Goal: Transaction & Acquisition: Book appointment/travel/reservation

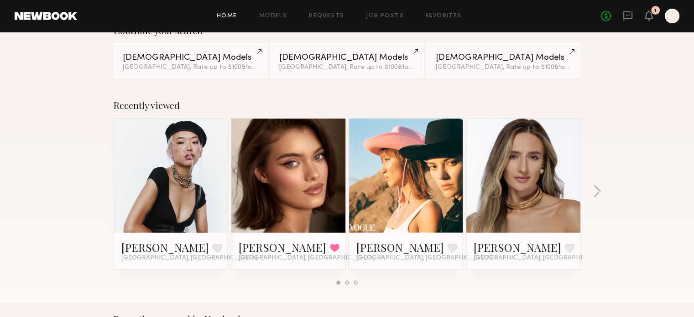
scroll to position [91, 0]
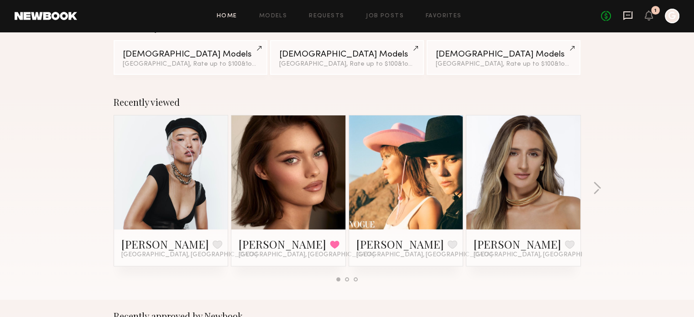
drag, startPoint x: 633, startPoint y: 12, endPoint x: 626, endPoint y: 16, distance: 7.4
click at [597, 12] on icon at bounding box center [628, 15] width 10 height 10
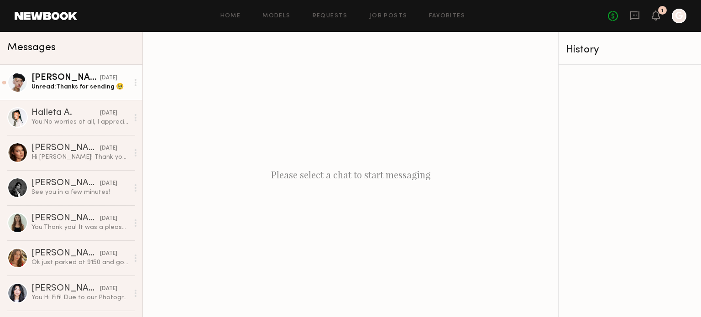
click at [79, 80] on div "Angel L." at bounding box center [65, 77] width 68 height 9
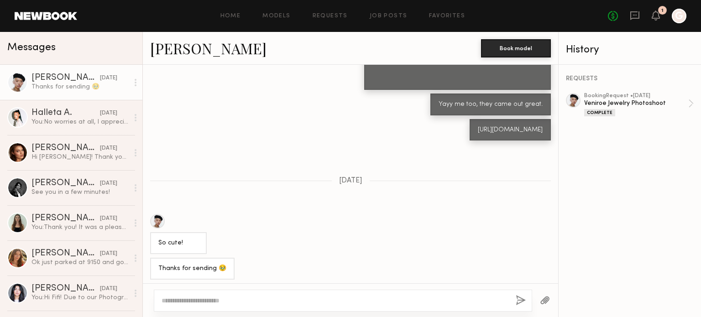
scroll to position [577, 0]
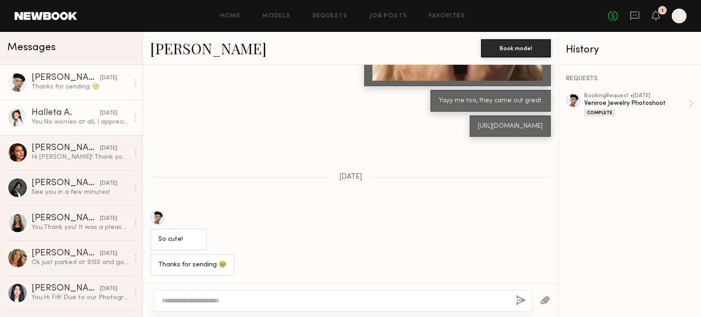
click at [74, 117] on div "Halleta A." at bounding box center [65, 113] width 68 height 9
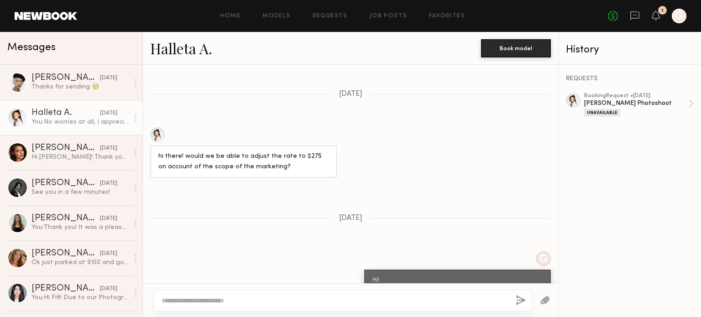
scroll to position [278, 0]
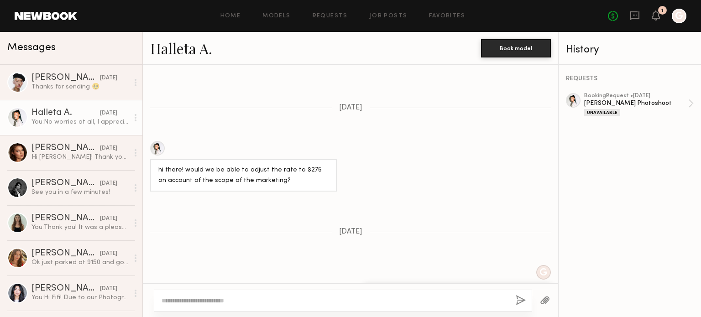
click at [162, 141] on div at bounding box center [157, 148] width 15 height 15
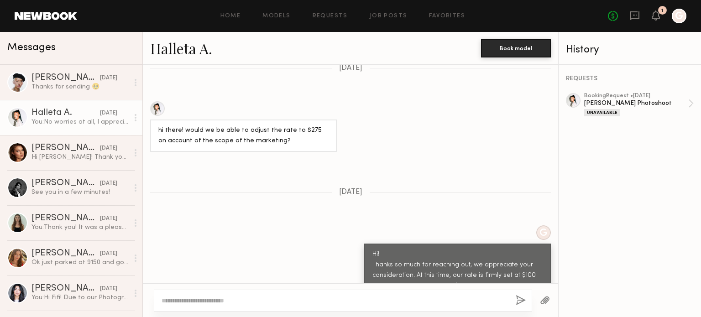
scroll to position [324, 0]
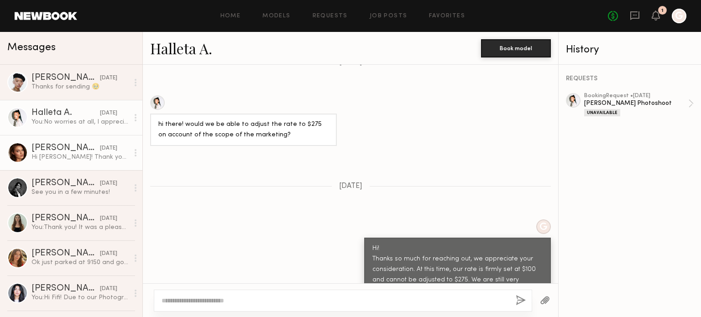
click at [100, 153] on div "08/11/2025" at bounding box center [108, 148] width 17 height 9
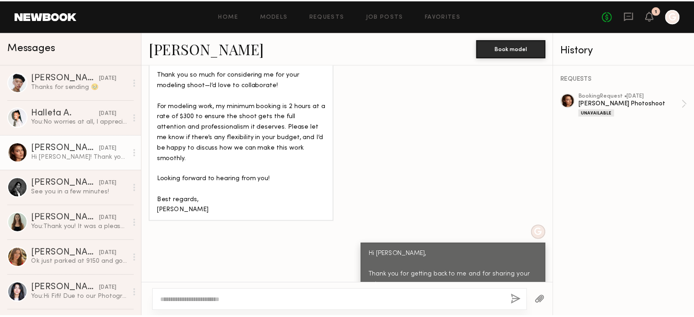
scroll to position [479, 0]
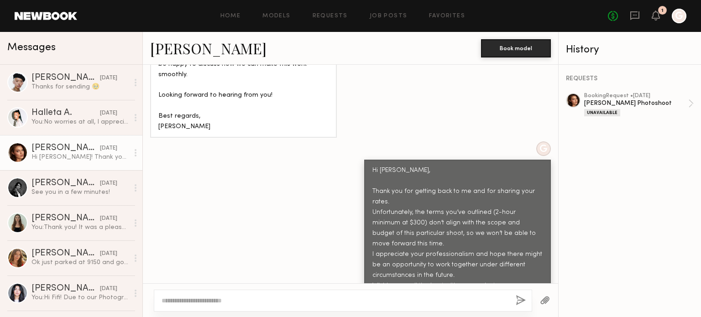
click at [79, 7] on header "Home Models Requests Job Posts Favorites Sign Out No fees up to $5,000 1 G" at bounding box center [350, 16] width 701 height 32
click at [72, 12] on link at bounding box center [46, 16] width 63 height 8
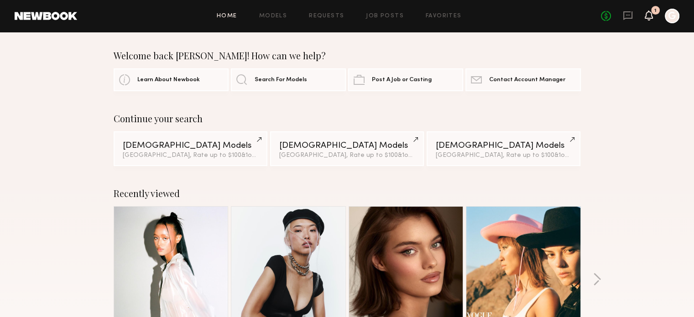
click at [597, 14] on icon at bounding box center [648, 15] width 7 height 6
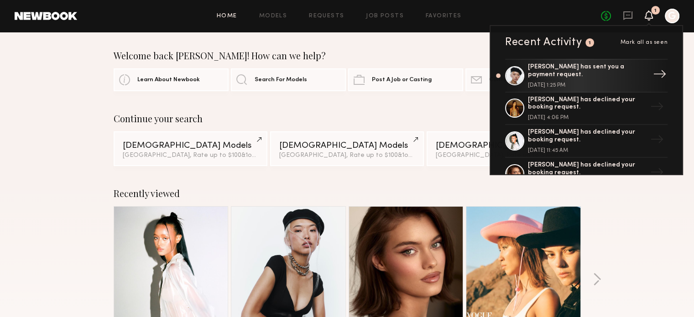
click at [597, 73] on div "Angel L. has sent you a payment request." at bounding box center [587, 71] width 119 height 16
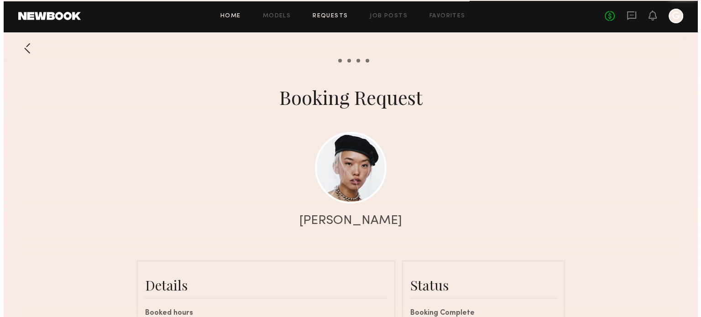
scroll to position [537, 0]
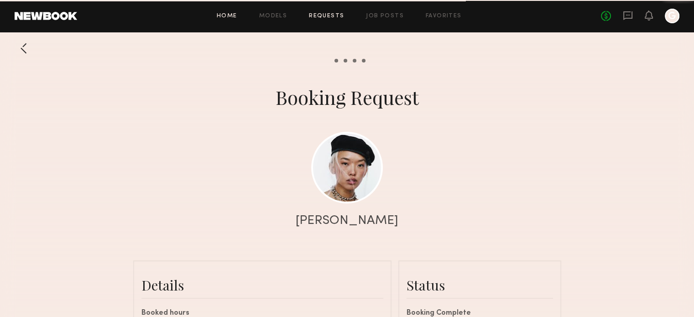
click at [221, 14] on link "Home" at bounding box center [227, 16] width 21 height 6
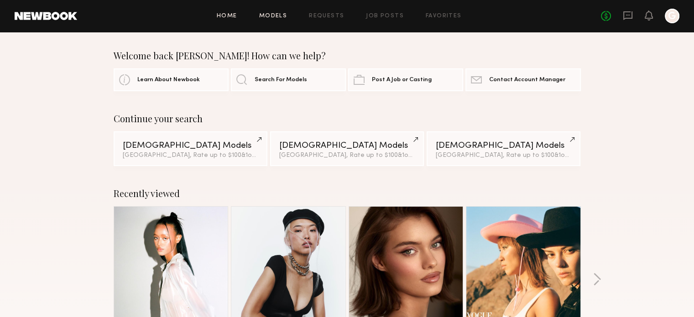
click at [279, 16] on link "Models" at bounding box center [273, 16] width 28 height 6
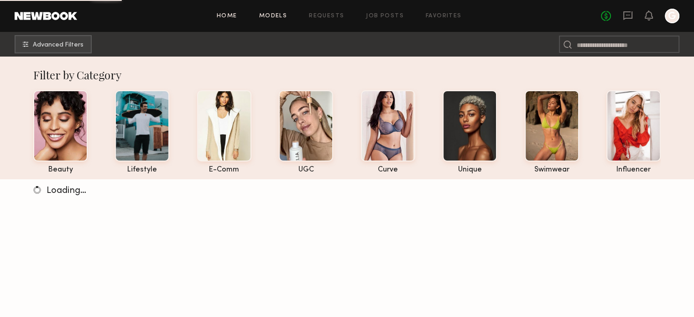
click at [230, 18] on link "Home" at bounding box center [227, 16] width 21 height 6
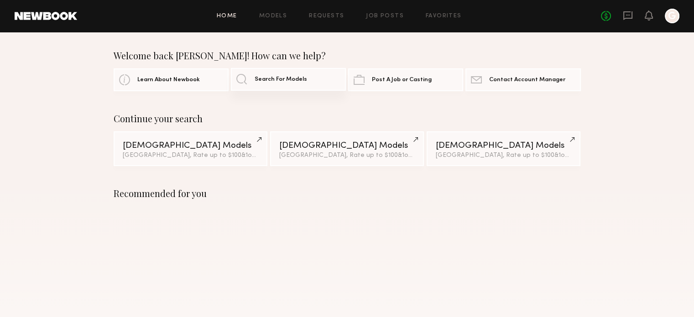
click at [279, 80] on span "Search For Models" at bounding box center [281, 80] width 52 height 6
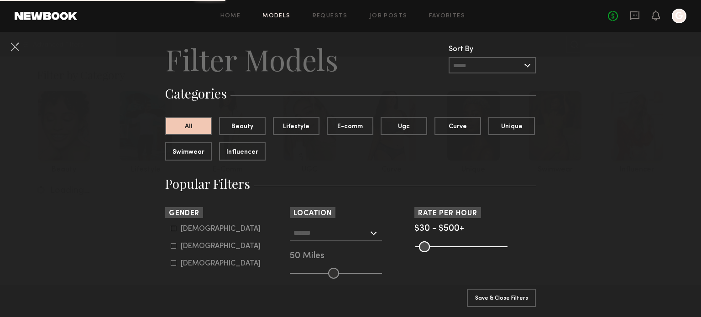
scroll to position [46, 0]
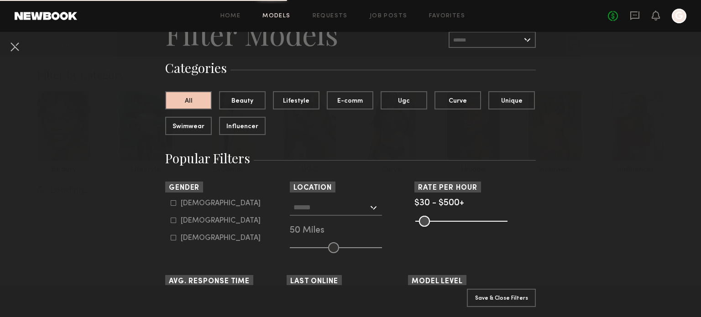
click at [490, 215] on common-range-minmax at bounding box center [460, 220] width 92 height 11
click at [496, 215] on common-range-minmax at bounding box center [460, 220] width 92 height 11
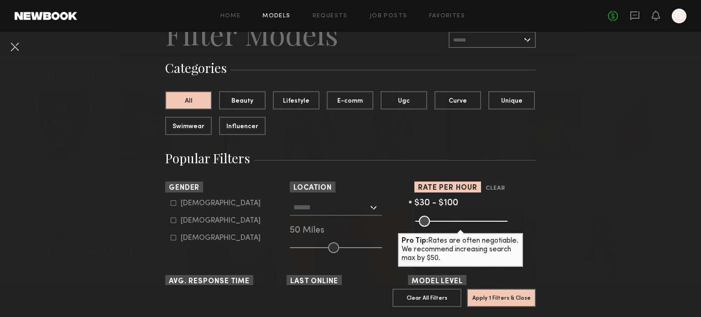
drag, startPoint x: 496, startPoint y: 220, endPoint x: 429, endPoint y: 219, distance: 66.7
type input "***"
click at [429, 219] on input "range" at bounding box center [461, 221] width 92 height 11
click at [331, 212] on input "text" at bounding box center [330, 207] width 75 height 16
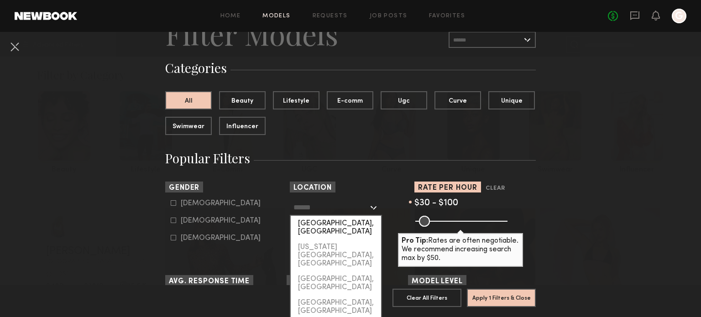
click at [343, 225] on div "[GEOGRAPHIC_DATA], [GEOGRAPHIC_DATA]" at bounding box center [336, 228] width 90 height 24
type input "**********"
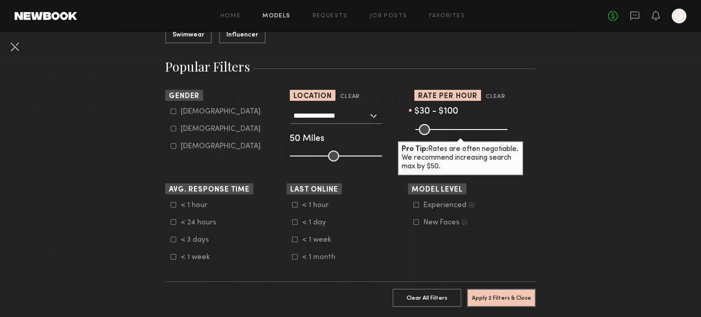
scroll to position [137, 0]
click at [207, 129] on div "Female" at bounding box center [221, 129] width 80 height 5
click at [181, 127] on div "Female" at bounding box center [221, 129] width 80 height 5
type input "**"
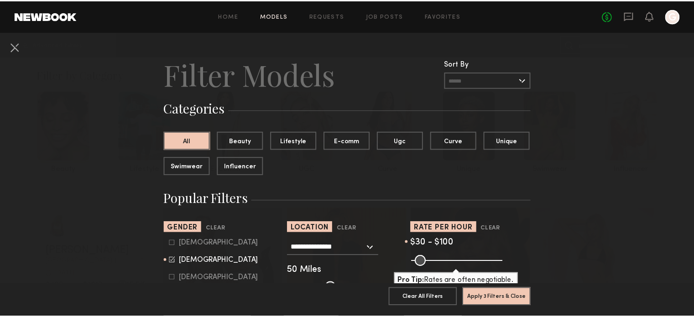
scroll to position [0, 0]
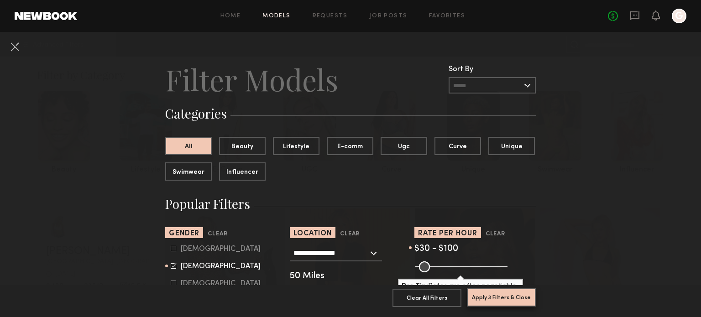
click at [488, 288] on button "Apply 3 Filters & Close" at bounding box center [501, 297] width 69 height 18
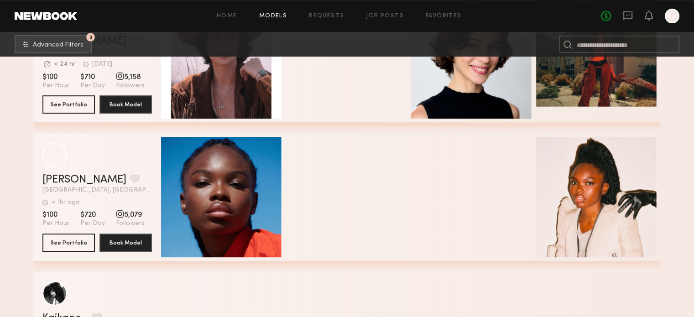
scroll to position [365, 0]
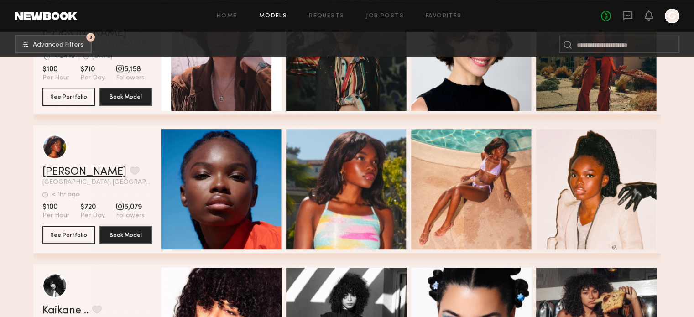
click at [62, 178] on link "Mia H." at bounding box center [84, 172] width 84 height 11
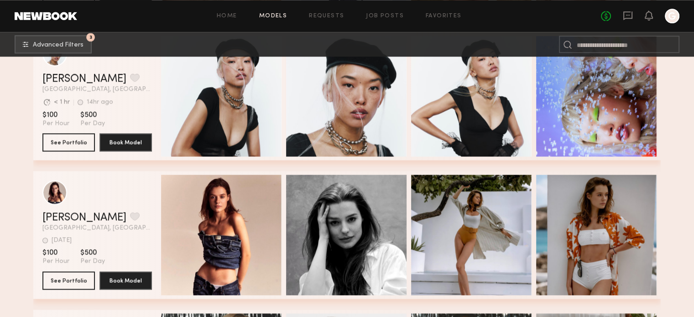
scroll to position [1050, 0]
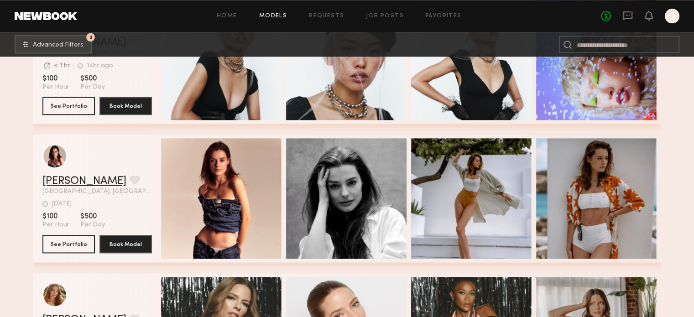
click at [53, 177] on header "Sofi S. Favorite Los Angeles, CA 2d ago Last Online View Portfolio" at bounding box center [97, 169] width 110 height 51
click at [53, 183] on link "Sofi S." at bounding box center [84, 181] width 84 height 11
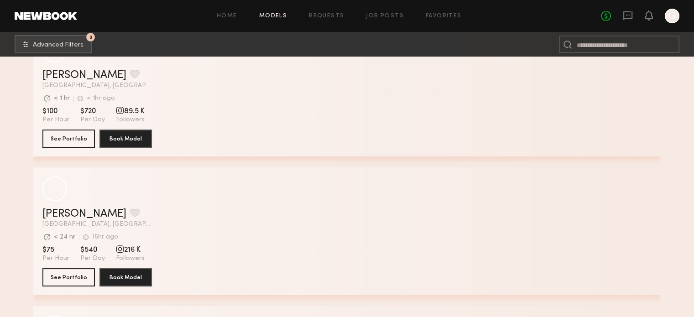
scroll to position [3469, 0]
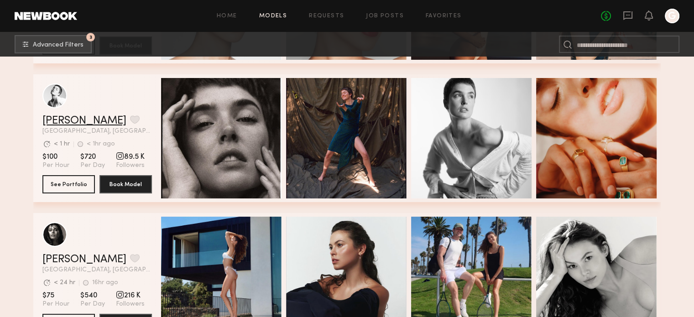
click at [67, 122] on link "Jessica W." at bounding box center [84, 120] width 84 height 11
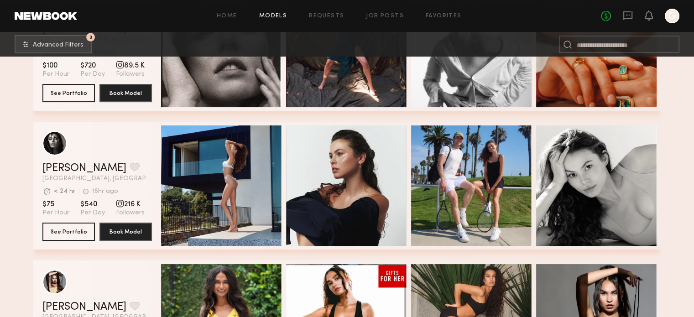
drag, startPoint x: 71, startPoint y: 177, endPoint x: 58, endPoint y: 160, distance: 21.2
click at [66, 168] on div "Nikola S. Favorite Los Angeles, CA Avg. request response time < 24 hr 16hr ago …" at bounding box center [97, 172] width 110 height 19
click at [51, 167] on link "Nikola S." at bounding box center [84, 168] width 84 height 11
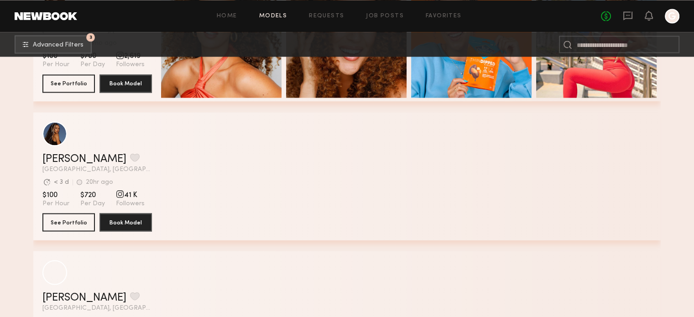
scroll to position [5112, 0]
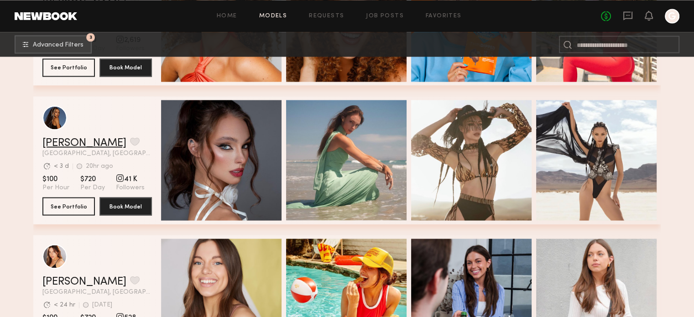
click at [51, 147] on link "[PERSON_NAME]" at bounding box center [84, 142] width 84 height 11
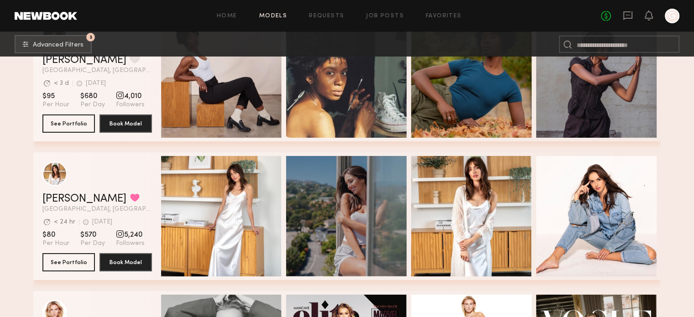
scroll to position [6673, 0]
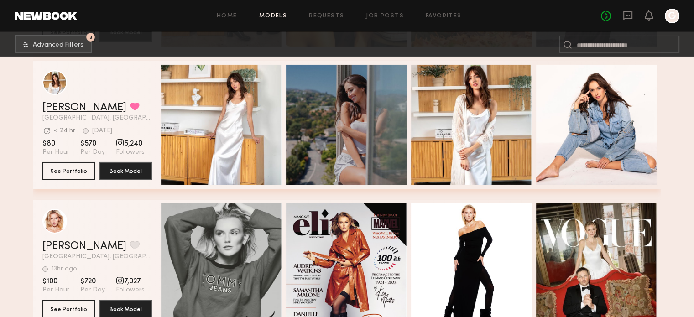
click at [64, 109] on link "Marilyn B." at bounding box center [84, 107] width 84 height 11
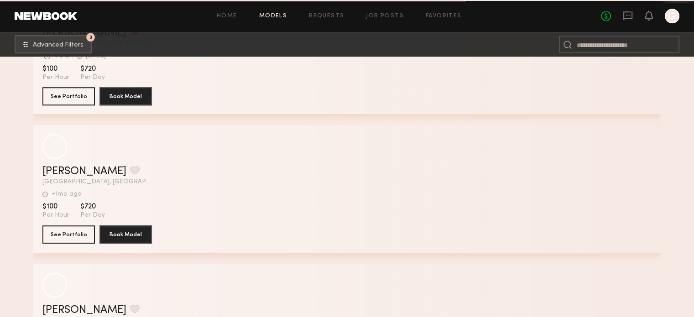
scroll to position [11235, 0]
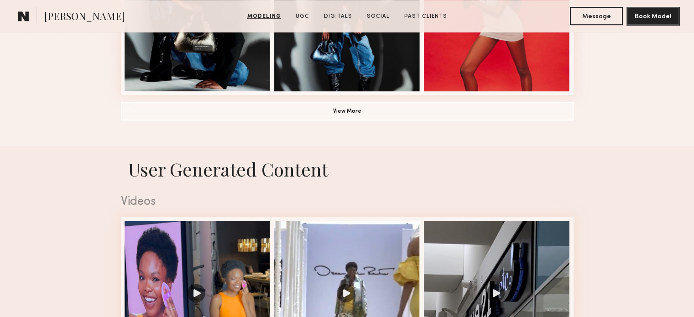
scroll to position [776, 0]
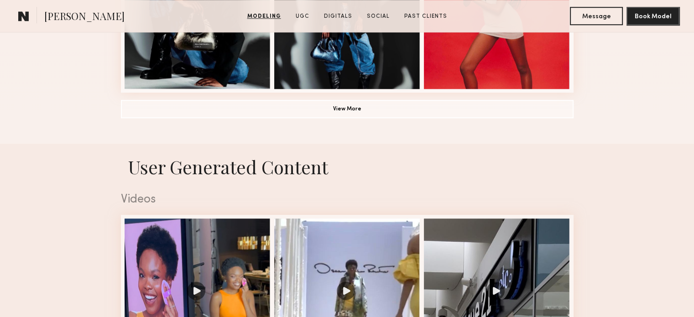
click at [521, 112] on button "View More" at bounding box center [347, 108] width 453 height 18
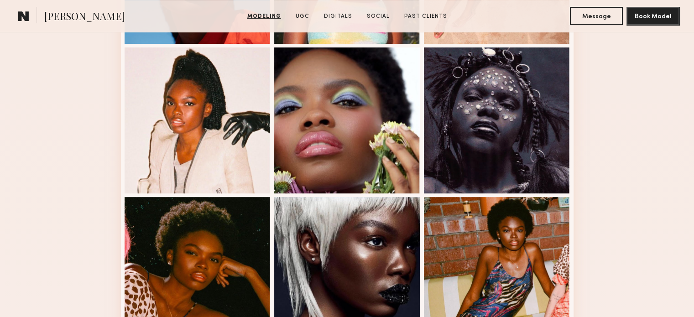
scroll to position [365, 0]
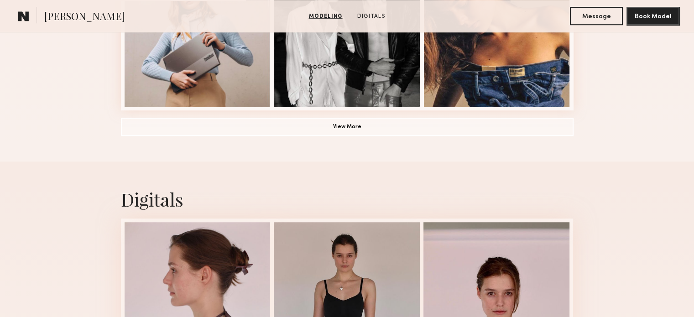
scroll to position [822, 0]
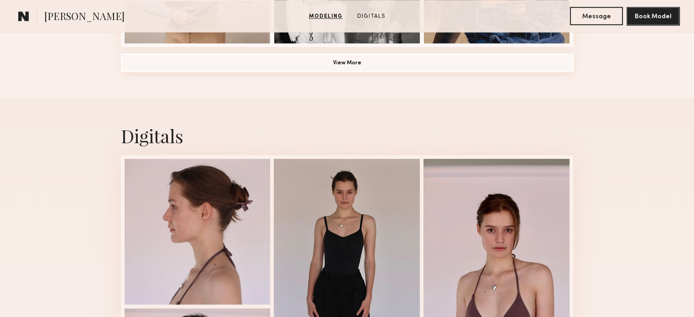
click at [351, 69] on button "View More" at bounding box center [347, 63] width 453 height 18
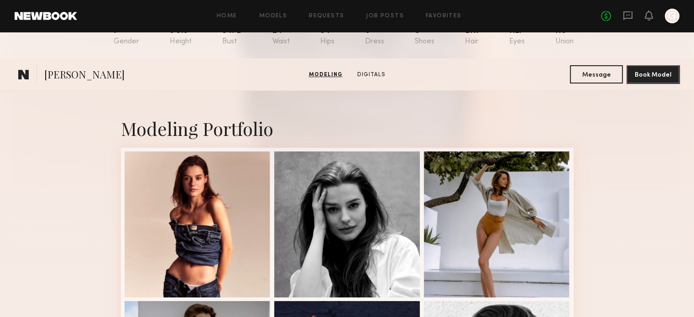
scroll to position [0, 0]
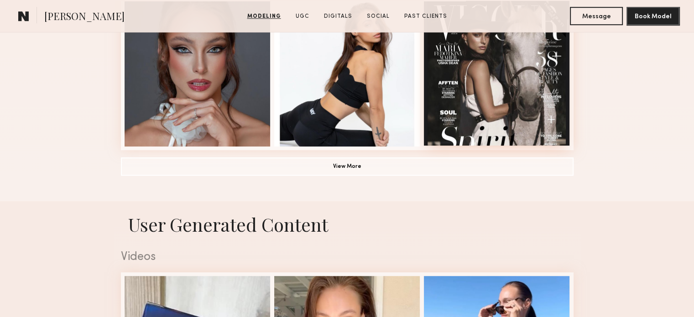
scroll to position [730, 0]
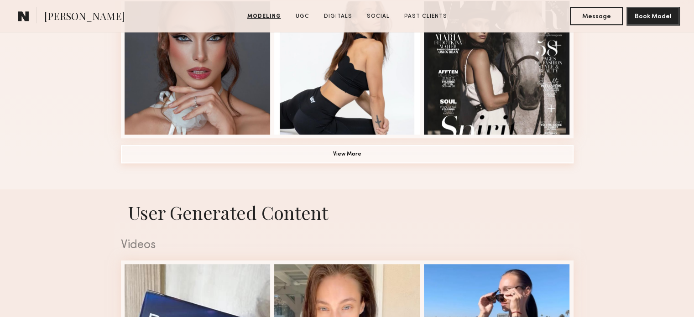
click at [358, 163] on button "View More" at bounding box center [347, 154] width 453 height 18
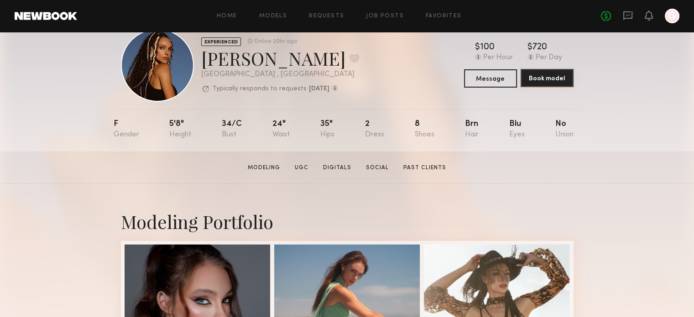
scroll to position [0, 0]
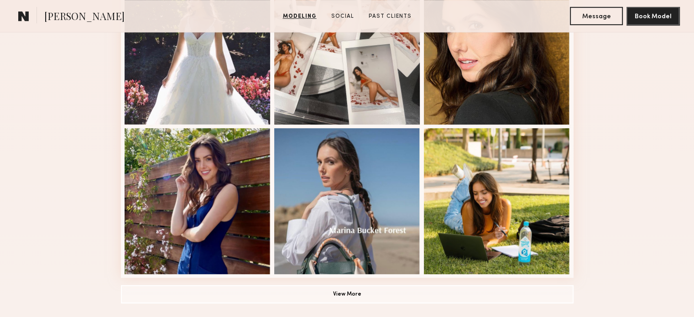
scroll to position [593, 0]
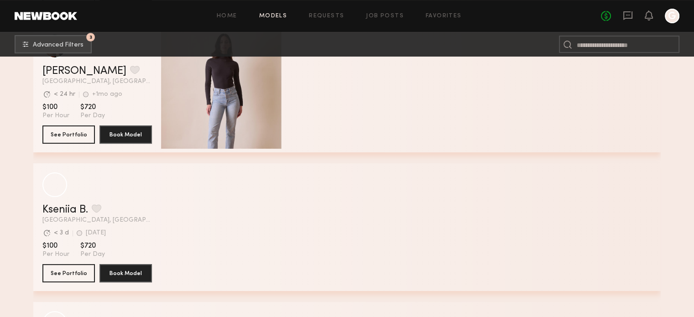
scroll to position [14154, 0]
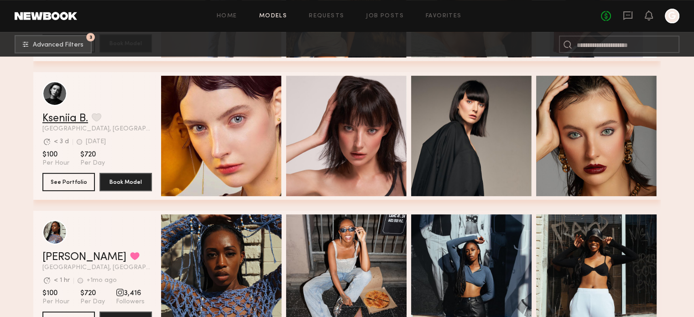
click at [69, 121] on link "Kseniia B." at bounding box center [65, 118] width 46 height 11
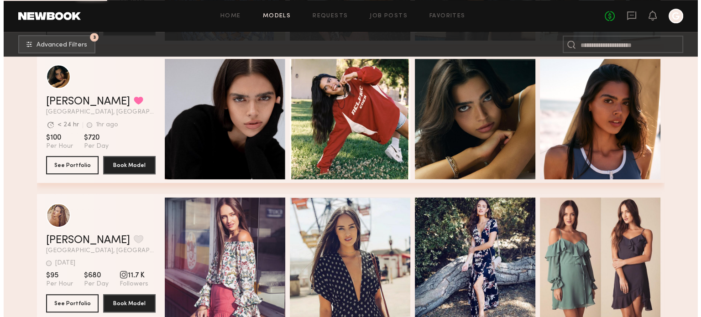
scroll to position [14383, 0]
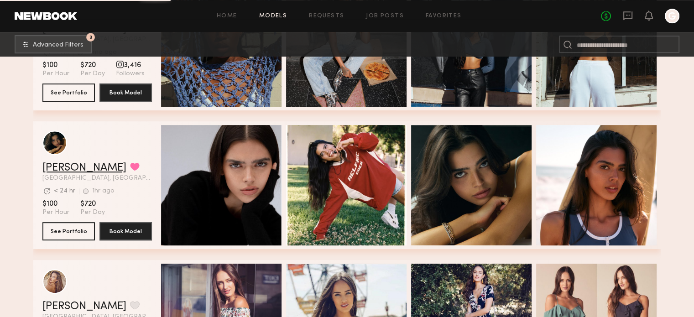
click at [75, 173] on link "Lauren S." at bounding box center [84, 167] width 84 height 11
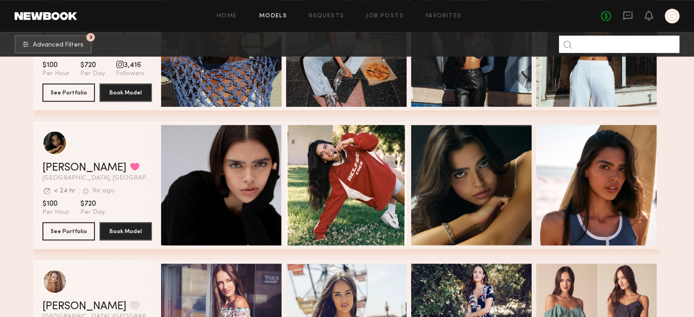
click at [601, 44] on input at bounding box center [619, 44] width 120 height 17
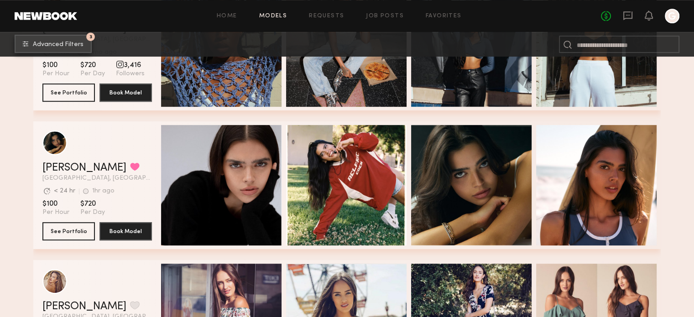
click at [53, 42] on span "Advanced Filters" at bounding box center [58, 45] width 51 height 6
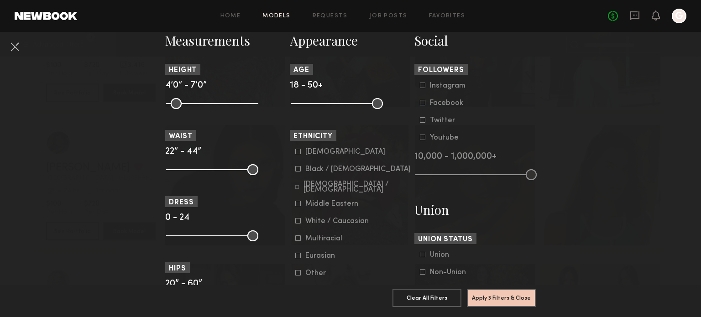
scroll to position [411, 0]
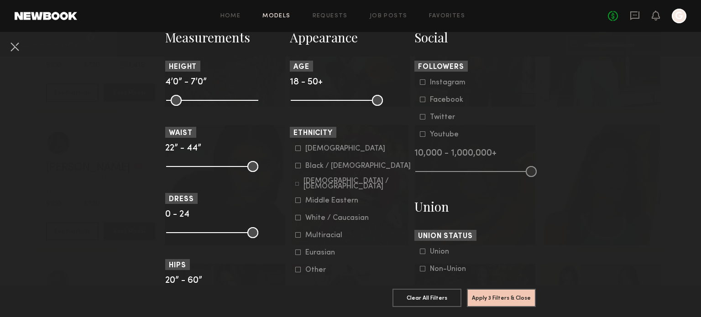
click at [295, 150] on icon at bounding box center [297, 148] width 5 height 5
click at [290, 170] on div "Asian Black / African American Hispanic / Latino Middle Eastern White / Caucasi…" at bounding box center [350, 210] width 121 height 130
click at [290, 165] on div "Asian Black / African American Hispanic / Latino Middle Eastern White / Caucasi…" at bounding box center [350, 210] width 121 height 130
click at [298, 164] on label "Black / African American" at bounding box center [352, 165] width 115 height 5
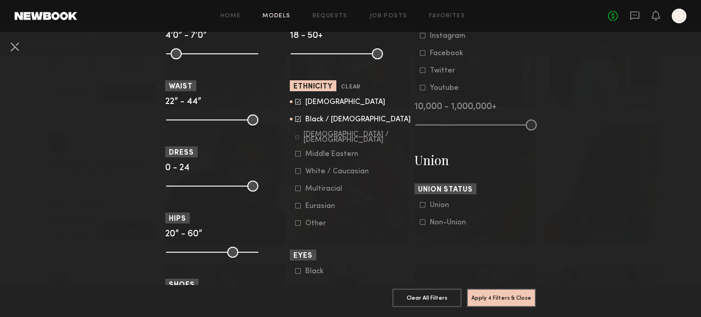
scroll to position [456, 0]
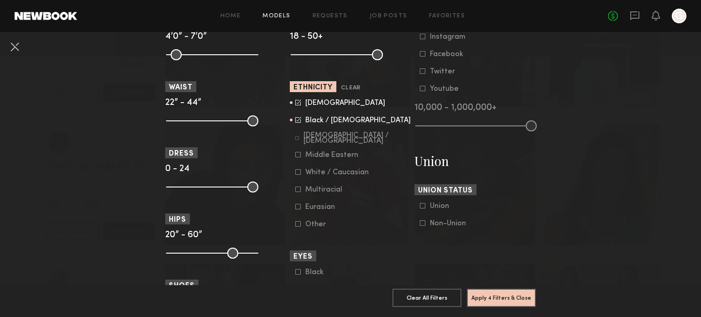
click at [319, 182] on form "Asian Black / African American Hispanic / Latino Middle Eastern White / Caucasi…" at bounding box center [353, 164] width 116 height 130
click at [317, 175] on div "White / Caucasian" at bounding box center [336, 172] width 63 height 5
drag, startPoint x: 488, startPoint y: 286, endPoint x: 380, endPoint y: 274, distance: 109.3
click at [488, 288] on button "Apply 4 Filters & Close" at bounding box center [501, 297] width 69 height 18
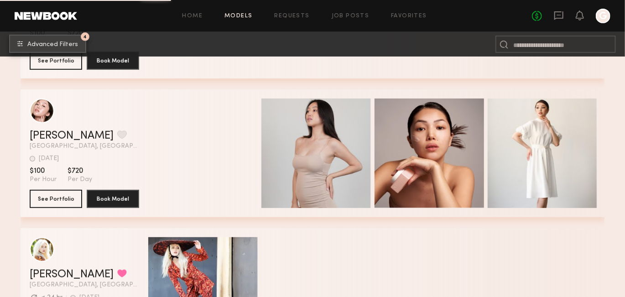
scroll to position [9590, 0]
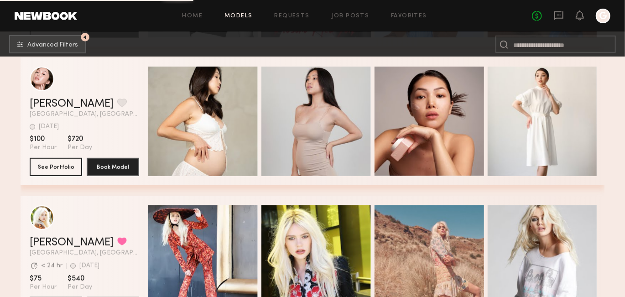
click at [372, 142] on div "Quick Preview Quick Preview Quick Preview Quick Preview" at bounding box center [374, 122] width 453 height 128
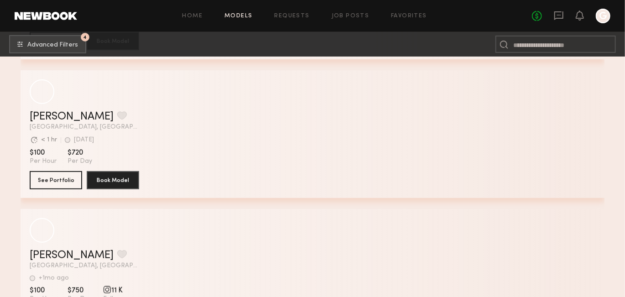
scroll to position [18828, 0]
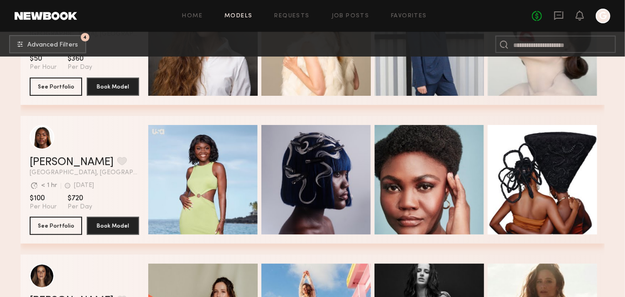
drag, startPoint x: 617, startPoint y: 115, endPoint x: 614, endPoint y: 133, distance: 17.6
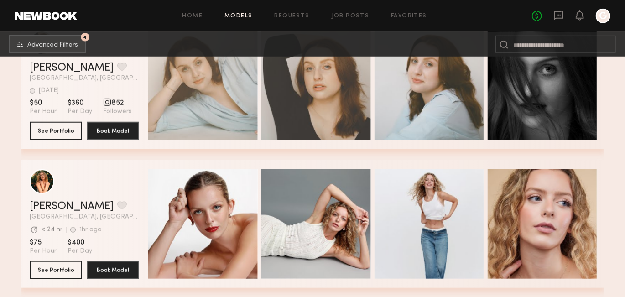
scroll to position [25353, 0]
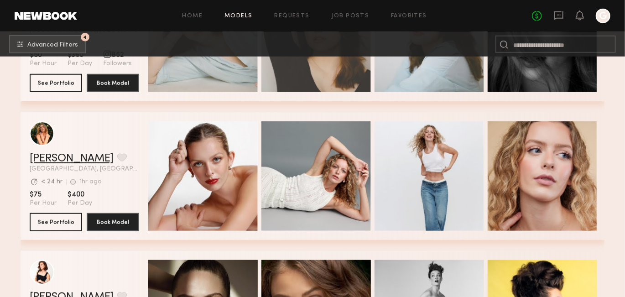
click at [68, 162] on link "Megan V." at bounding box center [72, 158] width 84 height 11
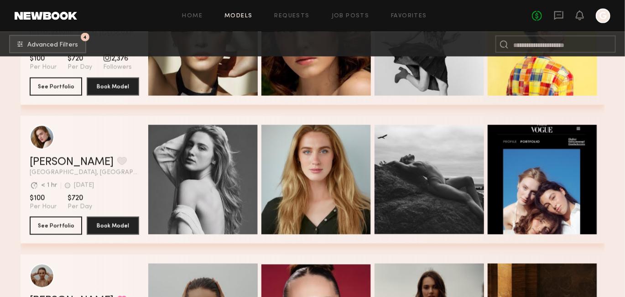
scroll to position [25763, 0]
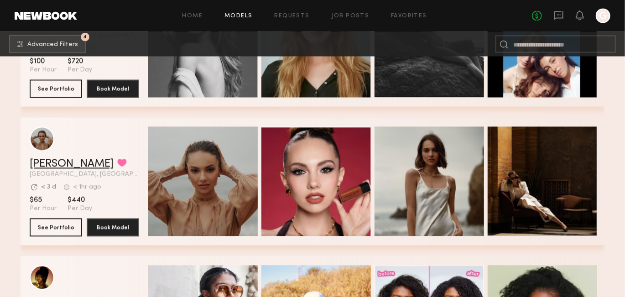
click at [42, 168] on link "Sasha S." at bounding box center [72, 164] width 84 height 11
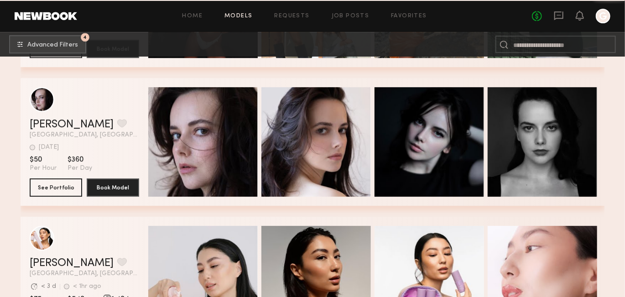
scroll to position [26220, 0]
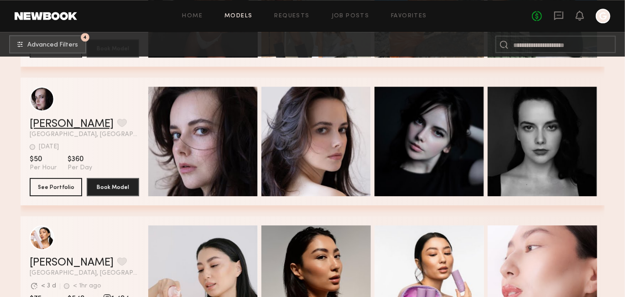
click at [53, 127] on link "Camilla B." at bounding box center [72, 124] width 84 height 11
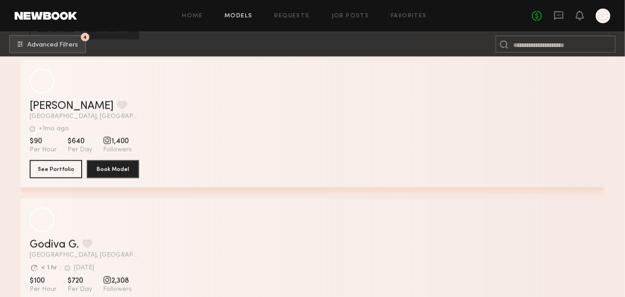
scroll to position [30118, 0]
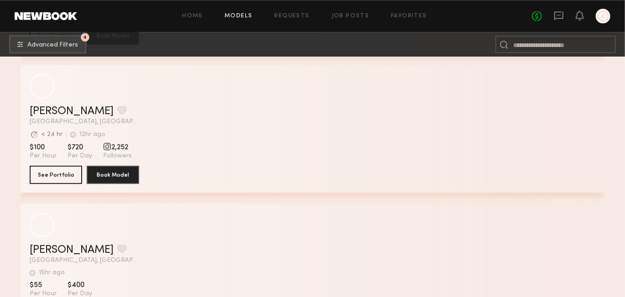
scroll to position [33997, 0]
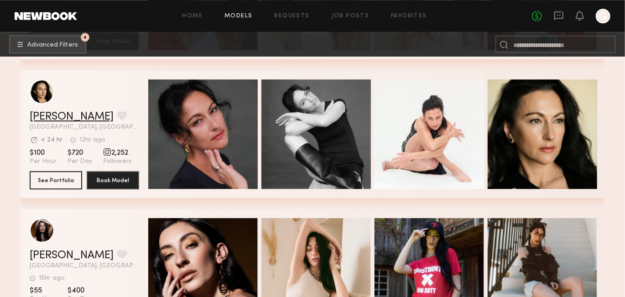
click at [41, 119] on link "Inga S." at bounding box center [72, 116] width 84 height 11
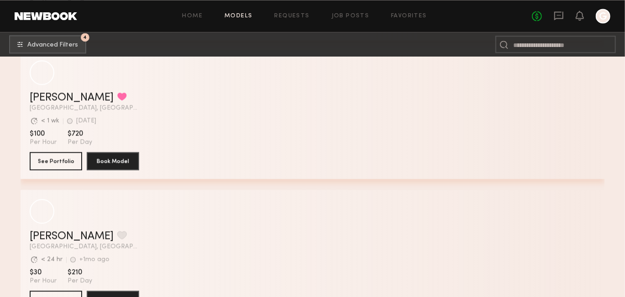
scroll to position [38442, 0]
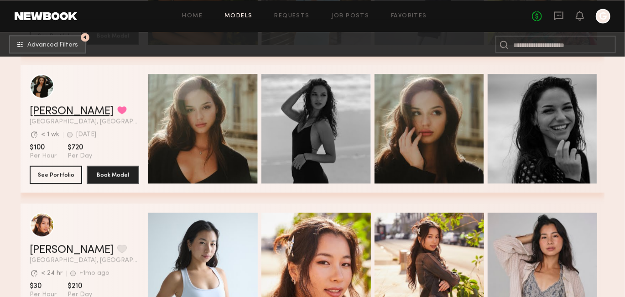
click at [67, 109] on link "Andrea Y." at bounding box center [72, 111] width 84 height 11
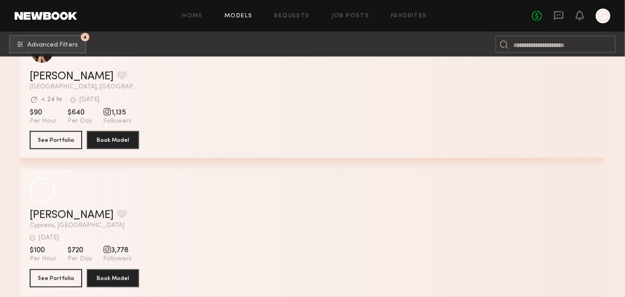
scroll to position [39218, 0]
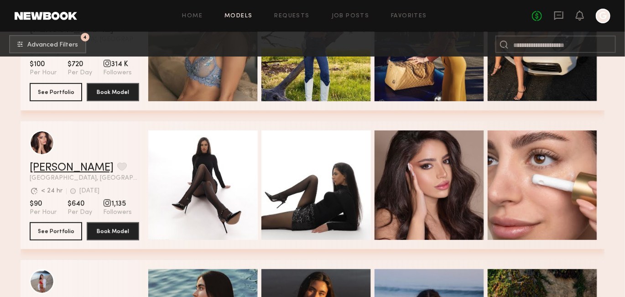
click at [46, 169] on link "Lilit A." at bounding box center [72, 167] width 84 height 11
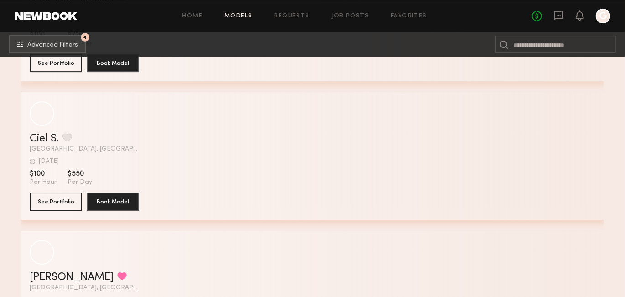
scroll to position [42159, 0]
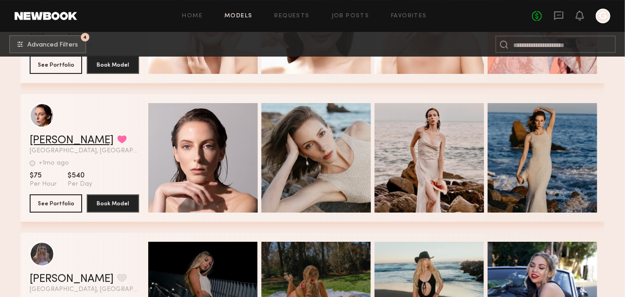
click at [43, 140] on link "Ivy W." at bounding box center [72, 140] width 84 height 11
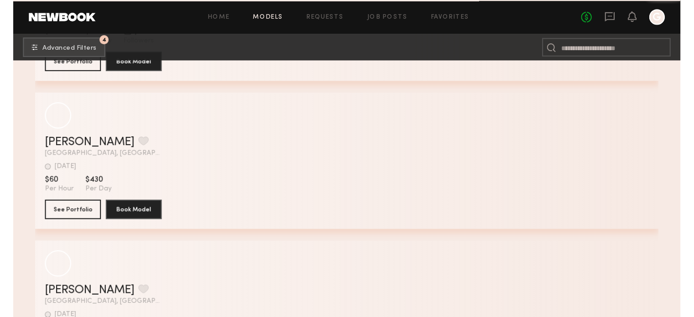
scroll to position [46698, 0]
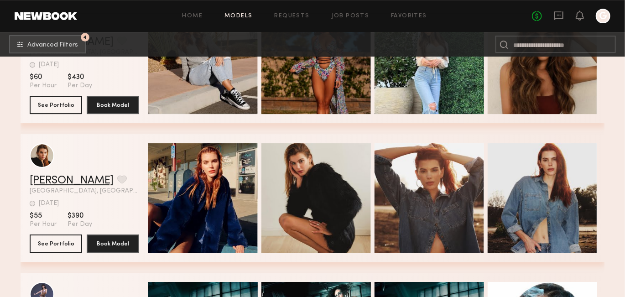
click at [52, 186] on link "Sage K." at bounding box center [72, 180] width 84 height 11
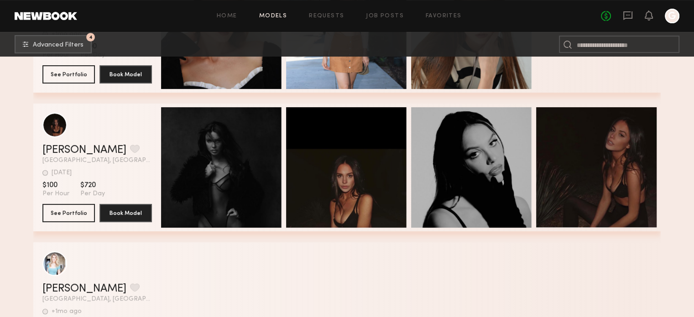
scroll to position [48799, 0]
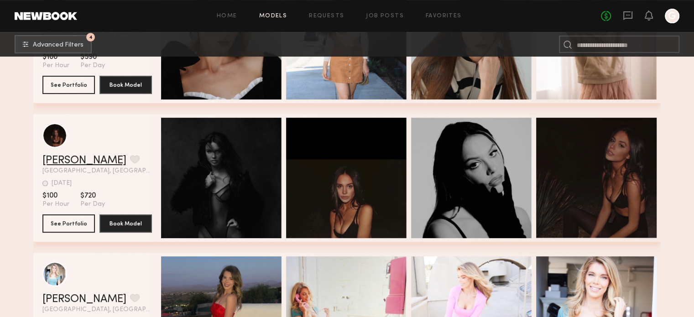
click at [84, 157] on link "Amara H." at bounding box center [84, 160] width 84 height 11
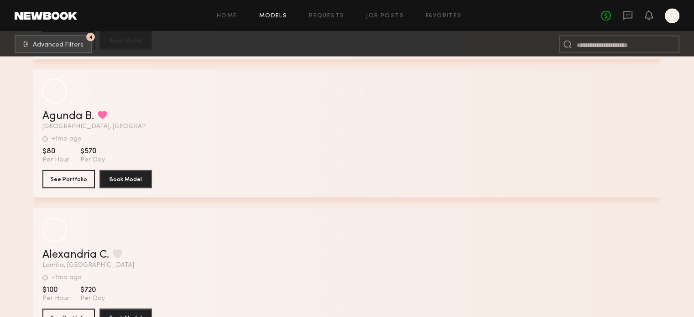
scroll to position [50625, 0]
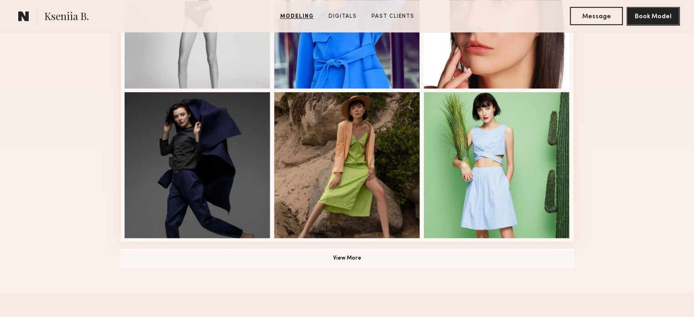
scroll to position [639, 0]
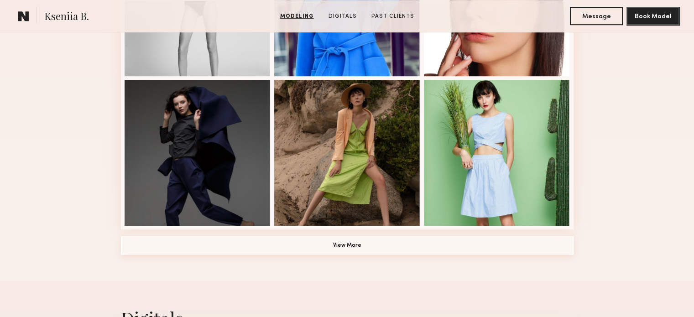
click at [304, 246] on button "View More" at bounding box center [347, 245] width 453 height 18
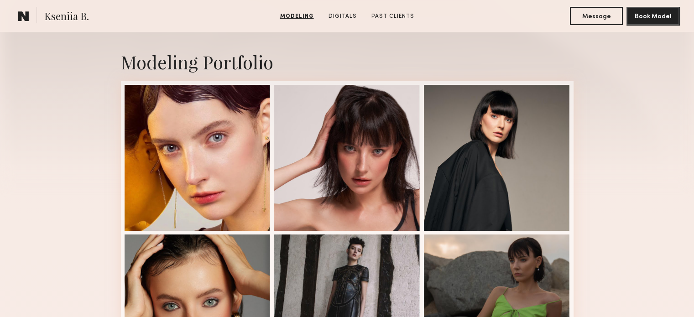
scroll to position [183, 0]
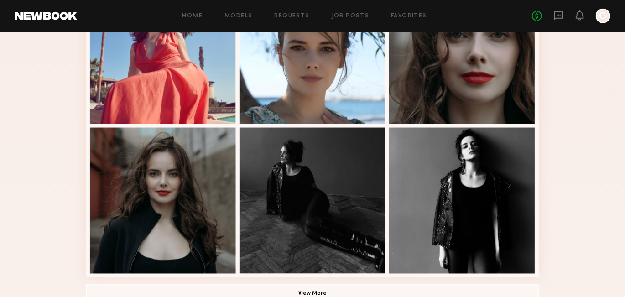
scroll to position [593, 0]
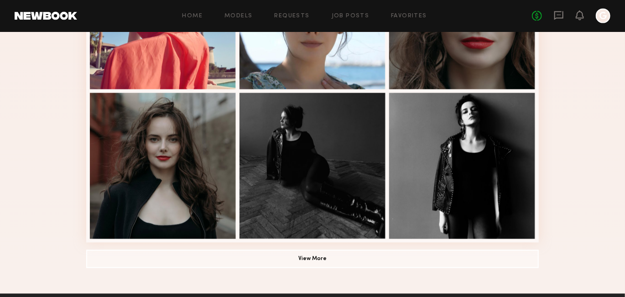
click at [222, 265] on button "View More" at bounding box center [312, 259] width 453 height 18
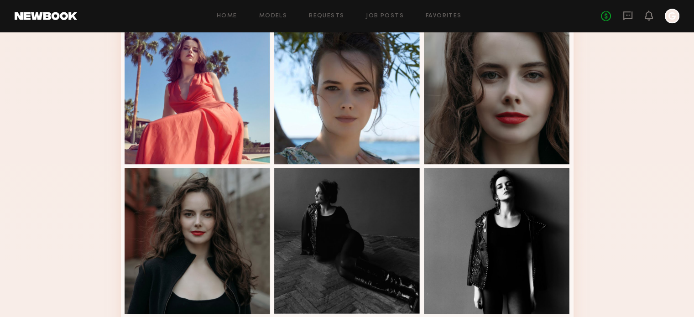
scroll to position [519, 0]
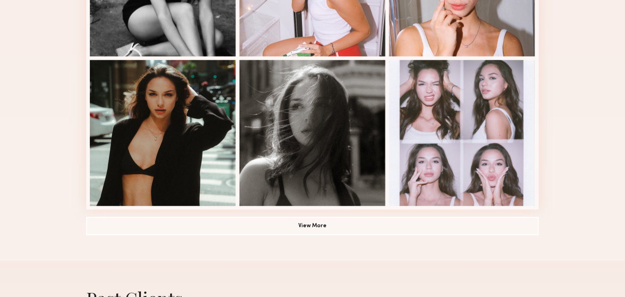
scroll to position [639, 0]
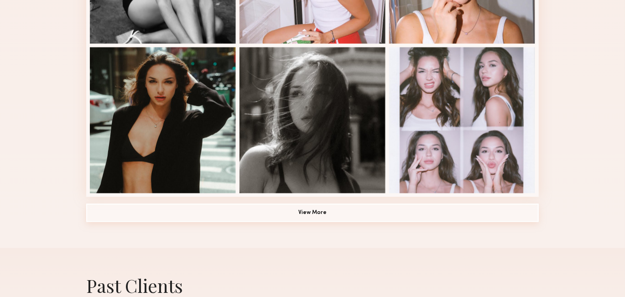
click at [294, 216] on button "View More" at bounding box center [312, 213] width 453 height 18
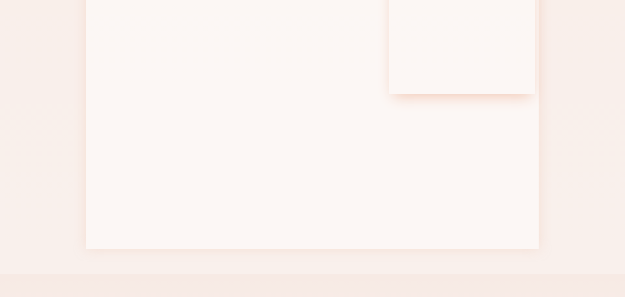
scroll to position [1187, 0]
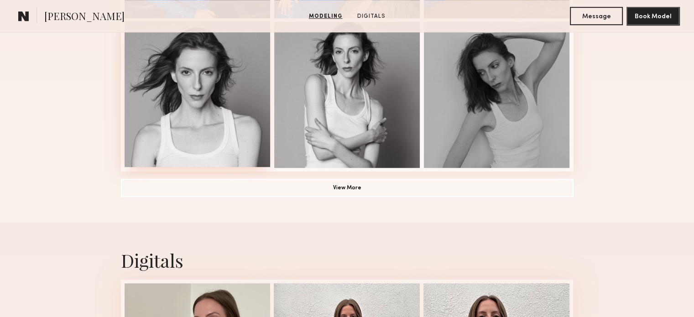
scroll to position [653, 0]
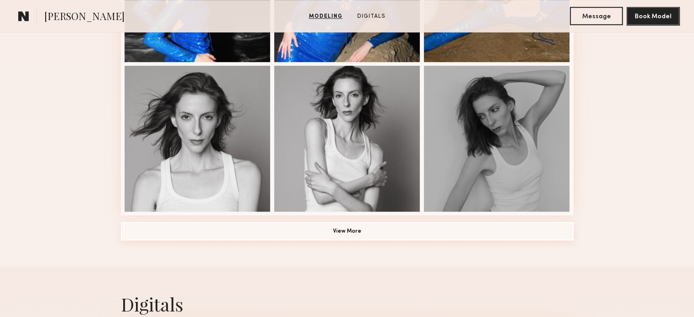
click at [257, 231] on button "View More" at bounding box center [347, 231] width 453 height 18
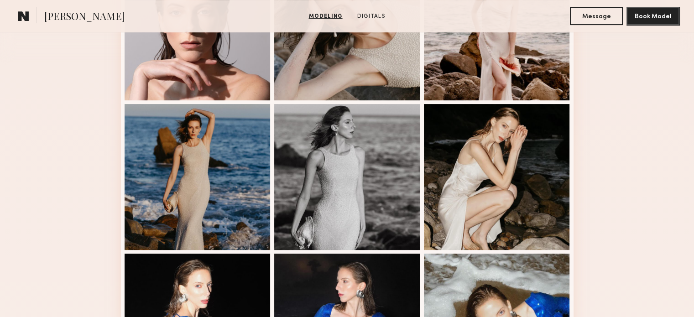
scroll to position [265, 0]
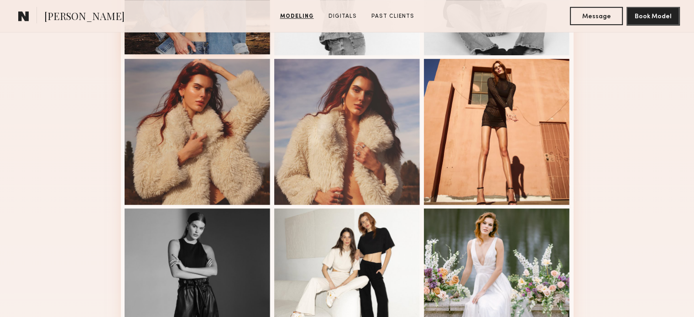
scroll to position [514, 0]
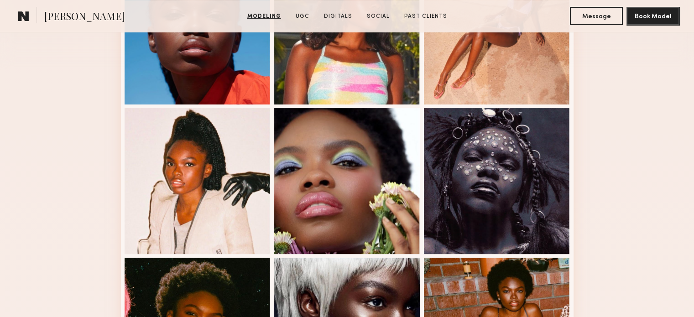
scroll to position [309, 0]
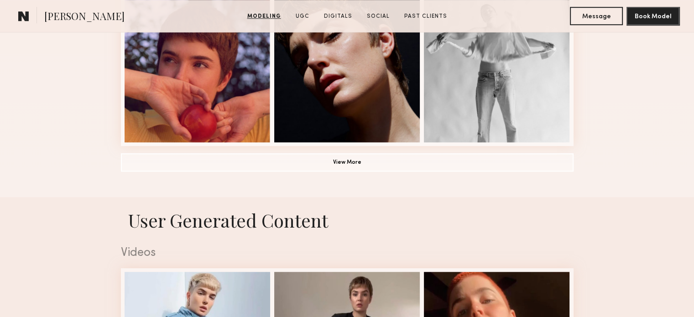
scroll to position [723, 0]
click at [374, 165] on button "View More" at bounding box center [347, 161] width 453 height 18
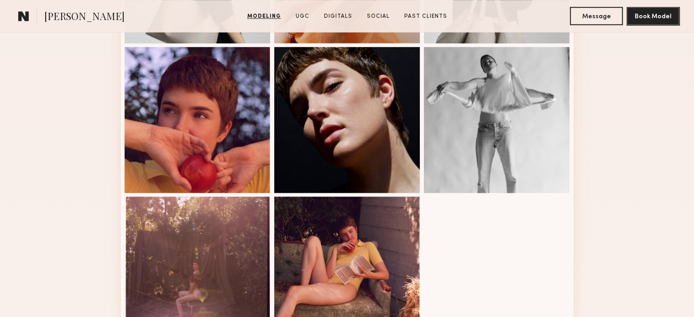
scroll to position [679, 0]
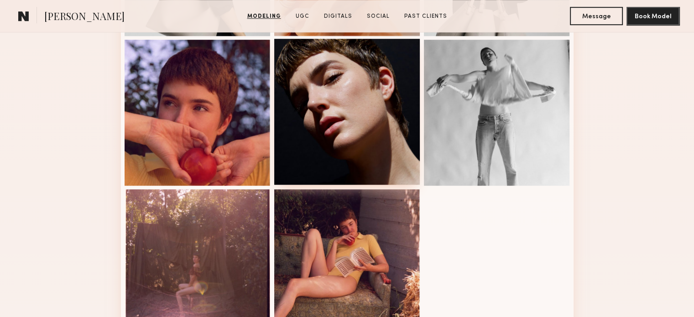
click at [370, 119] on div at bounding box center [347, 112] width 146 height 146
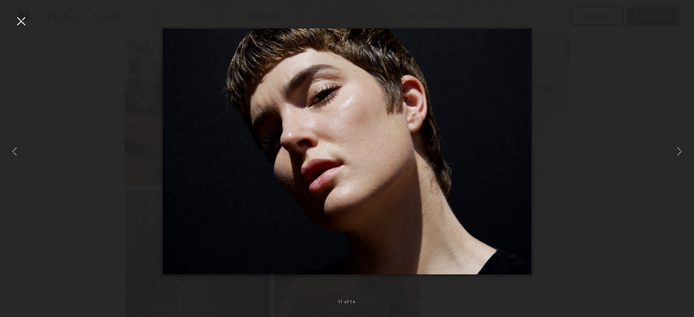
click at [22, 23] on div at bounding box center [21, 21] width 15 height 15
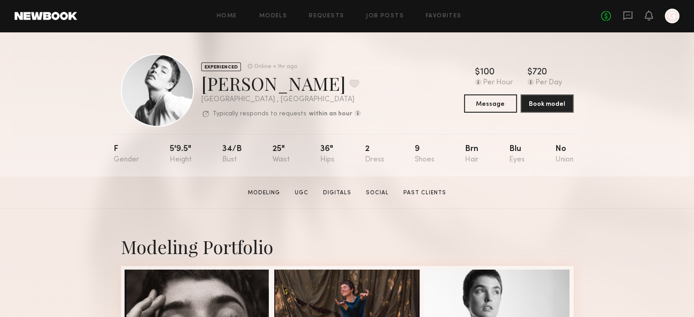
scroll to position [0, 0]
click at [350, 84] on button at bounding box center [355, 83] width 10 height 8
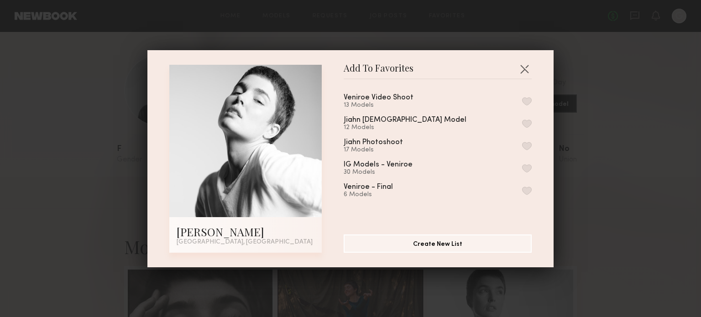
click at [522, 149] on button "button" at bounding box center [527, 146] width 10 height 8
click at [619, 199] on div "Add To Favorites Jessica W. Los Angeles, CA Add To Favorites Veniroe Video Shoo…" at bounding box center [350, 158] width 701 height 317
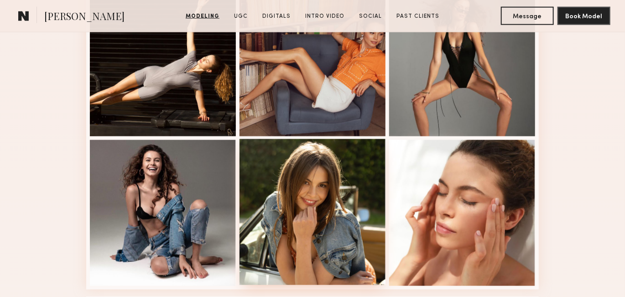
scroll to position [685, 0]
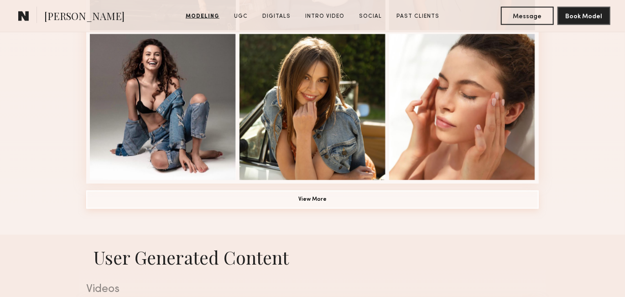
click at [324, 204] on button "View More" at bounding box center [312, 200] width 453 height 18
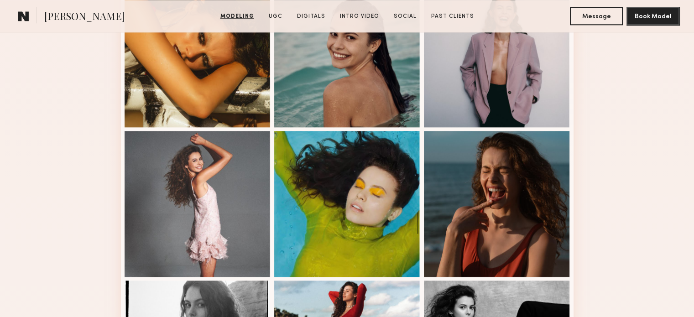
scroll to position [1044, 0]
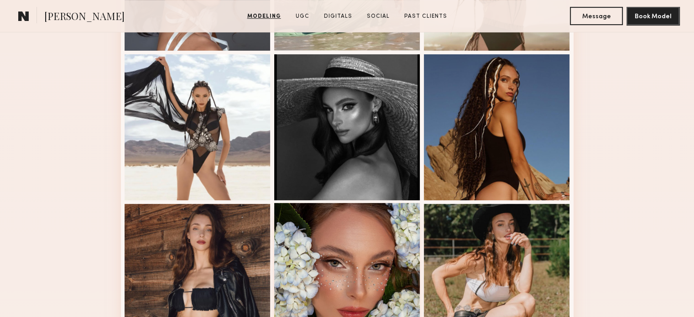
scroll to position [548, 0]
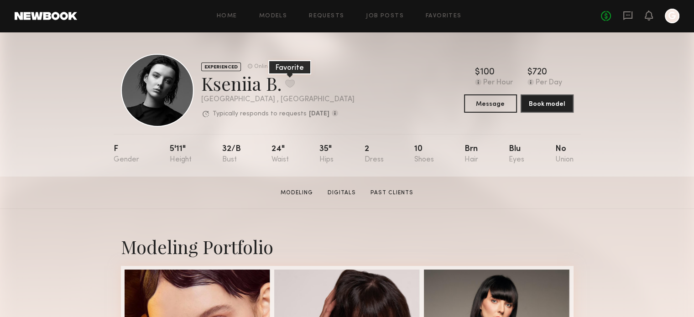
click at [290, 84] on button at bounding box center [290, 83] width 10 height 8
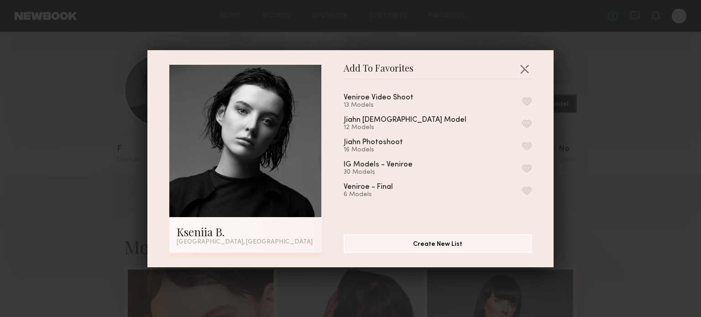
click at [522, 147] on button "button" at bounding box center [527, 146] width 10 height 8
click at [410, 244] on button "Create New List" at bounding box center [438, 243] width 188 height 18
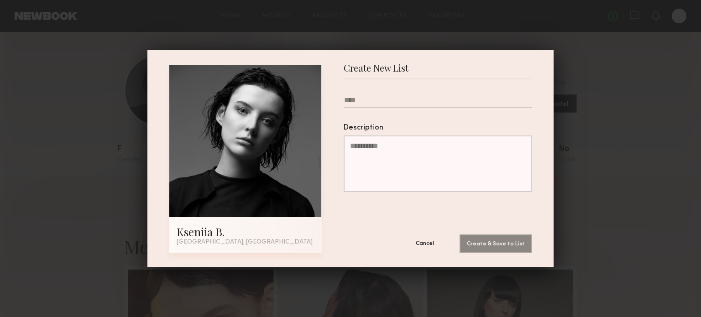
click at [414, 242] on button "Cancel" at bounding box center [425, 243] width 55 height 18
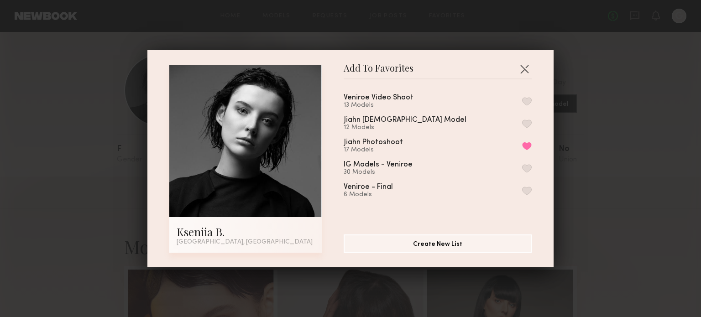
click at [565, 136] on div "Add To Favorites Kseniia B. Los Angeles, CA Add To Favorites Veniroe Video Shoo…" at bounding box center [350, 158] width 701 height 317
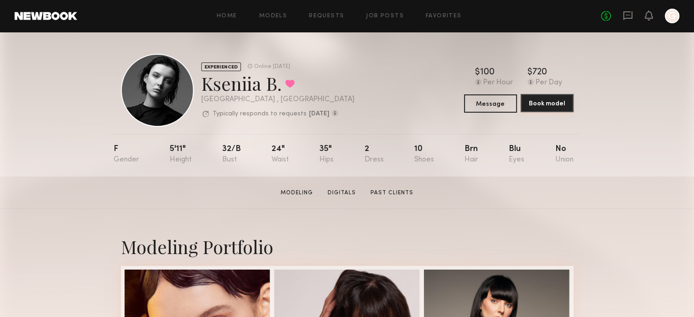
click at [547, 102] on button "Book model" at bounding box center [547, 103] width 53 height 18
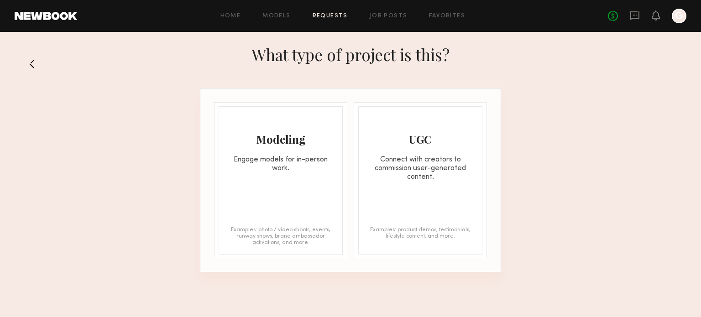
click at [320, 186] on div "Modeling Engage models for in-person work. Examples: photo / video shoots, even…" at bounding box center [281, 180] width 124 height 148
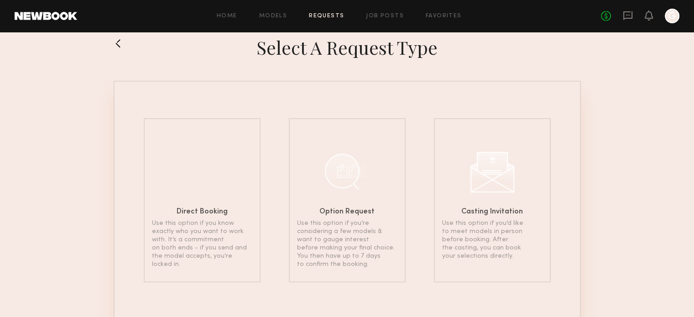
scroll to position [44, 0]
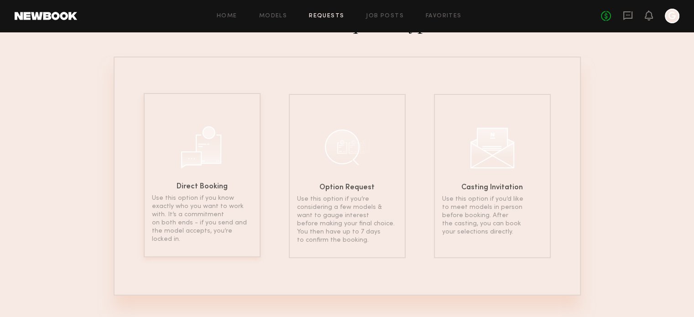
click at [223, 153] on div at bounding box center [202, 146] width 46 height 46
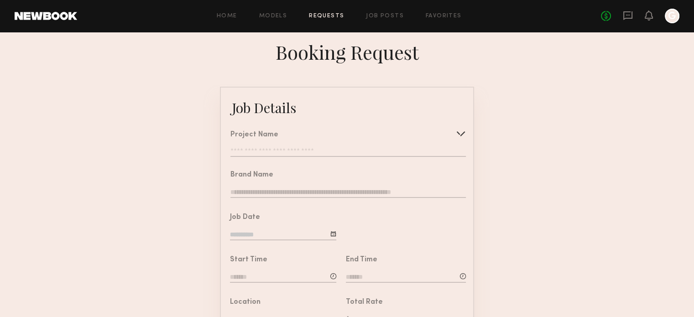
drag, startPoint x: 278, startPoint y: 151, endPoint x: 279, endPoint y: 145, distance: 5.6
click at [279, 145] on div "Project Name Create Use recent modeling project Veniroe Jewelry Photoshoot Veni…" at bounding box center [348, 144] width 236 height 26
click at [286, 152] on input "text" at bounding box center [348, 152] width 236 height 9
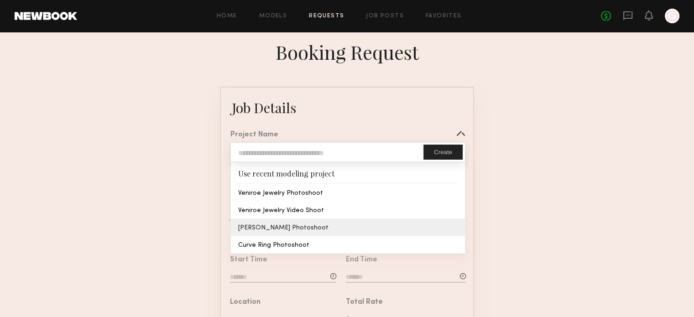
type input "**********"
type input "*****"
type input "**********"
type textarea "**********"
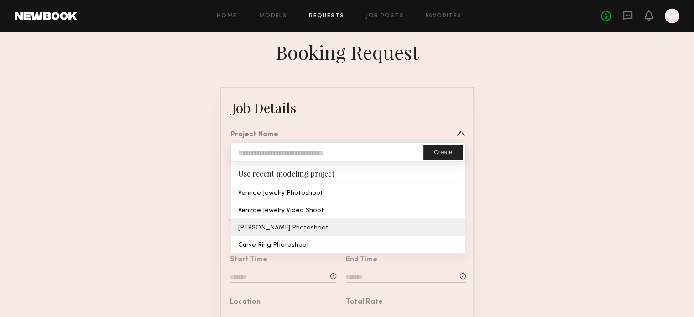
type textarea "**********"
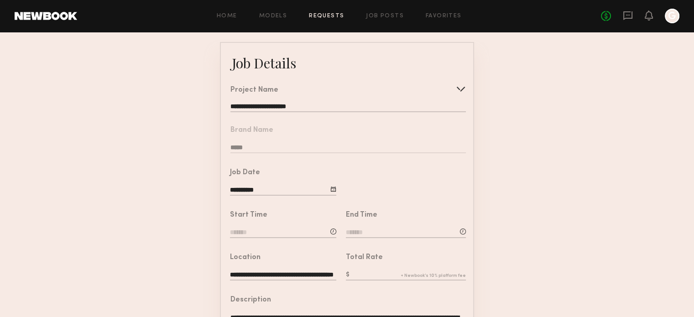
scroll to position [46, 0]
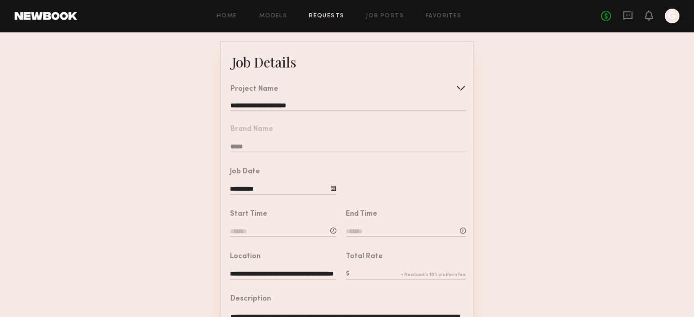
click at [329, 189] on div "**********" at bounding box center [283, 182] width 106 height 28
click at [345, 193] on div at bounding box center [404, 178] width 137 height 42
click at [338, 193] on div at bounding box center [404, 178] width 137 height 42
click at [336, 193] on div at bounding box center [404, 178] width 137 height 42
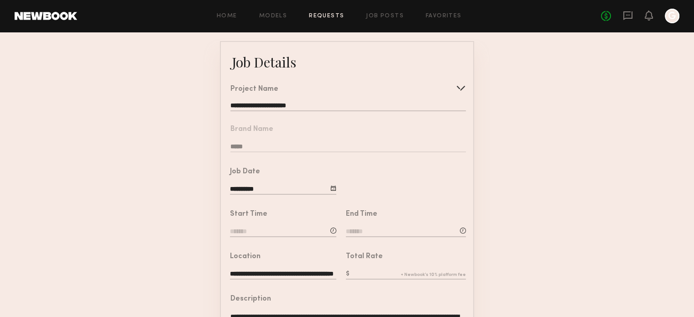
click at [335, 191] on div at bounding box center [333, 188] width 6 height 6
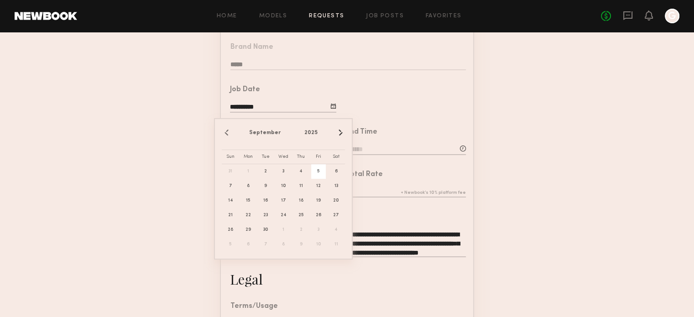
scroll to position [137, 0]
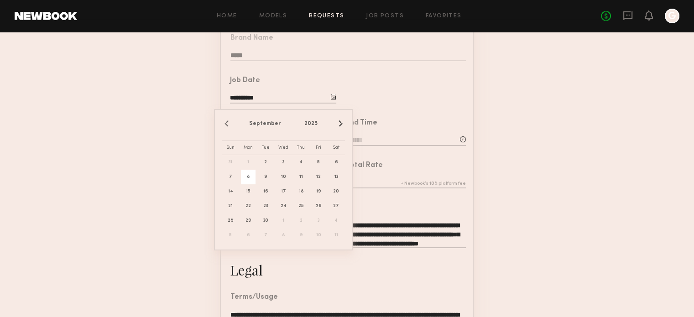
click at [245, 175] on span "8" at bounding box center [248, 177] width 15 height 15
type input "**********"
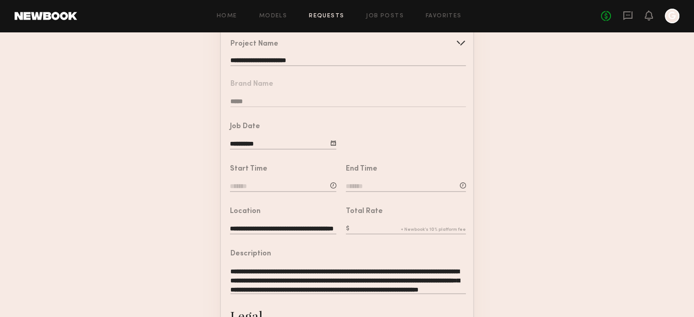
scroll to position [91, 0]
click at [260, 192] on input at bounding box center [283, 187] width 106 height 10
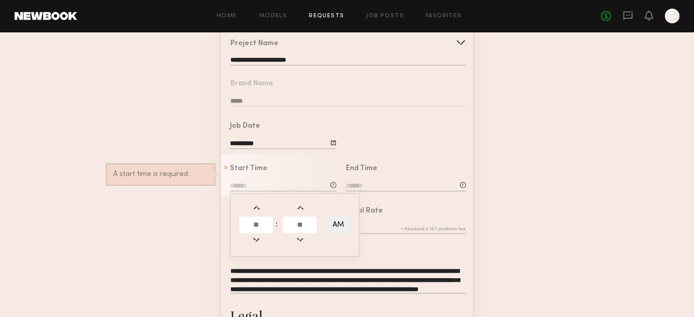
click at [261, 213] on span at bounding box center [256, 208] width 10 height 10
type input "*******"
type input "**"
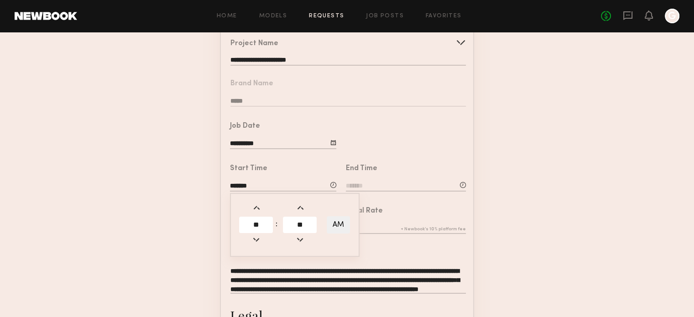
click at [258, 245] on span at bounding box center [256, 240] width 10 height 10
type input "********"
type input "**"
click at [258, 245] on span at bounding box center [256, 240] width 10 height 10
type input "********"
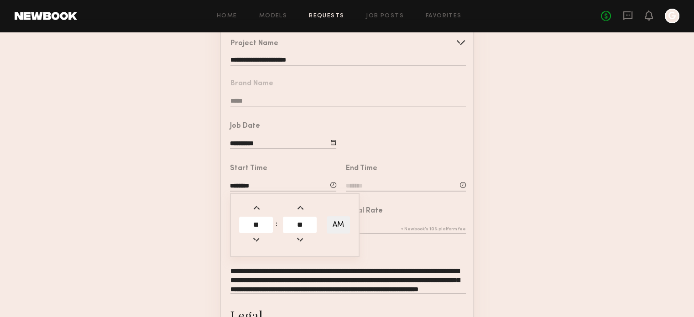
type input "**"
click at [500, 197] on form "**********" at bounding box center [347, 249] width 694 height 508
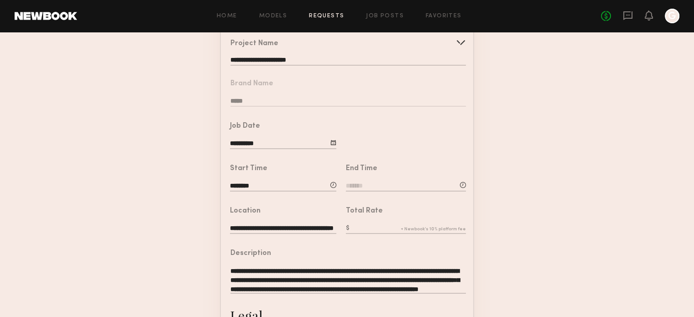
click at [391, 192] on input at bounding box center [406, 187] width 120 height 10
click at [371, 213] on span at bounding box center [372, 208] width 10 height 10
type input "*******"
type input "**"
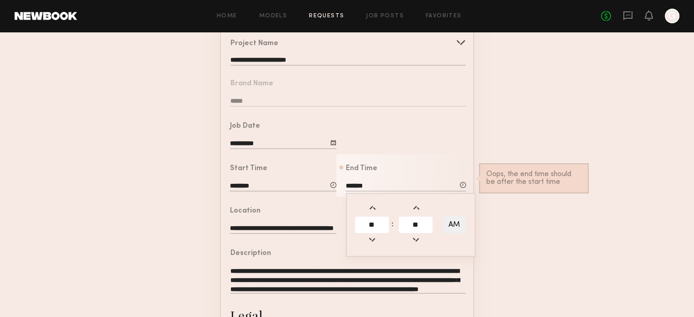
click at [371, 213] on span at bounding box center [372, 208] width 10 height 10
type input "*******"
type input "**"
click at [372, 245] on span at bounding box center [372, 240] width 10 height 10
type input "*******"
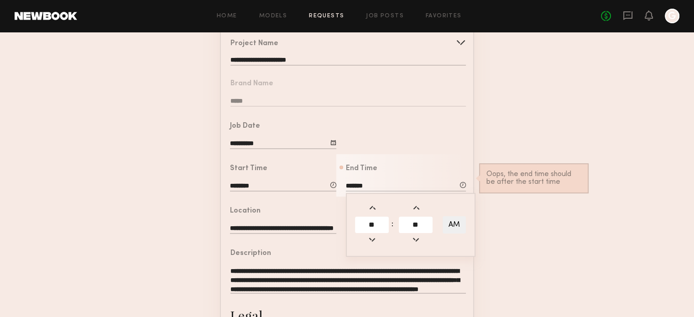
type input "**"
click at [523, 249] on form "**********" at bounding box center [347, 249] width 694 height 508
click at [421, 197] on div "End Time ******* ** : ** AM Oops, the end time should be after the start time" at bounding box center [401, 175] width 130 height 42
click at [420, 188] on div "End Time ******* ** : ** AM Oops, the end time should be after the start time" at bounding box center [406, 179] width 120 height 28
click at [417, 190] on input "*******" at bounding box center [406, 187] width 120 height 10
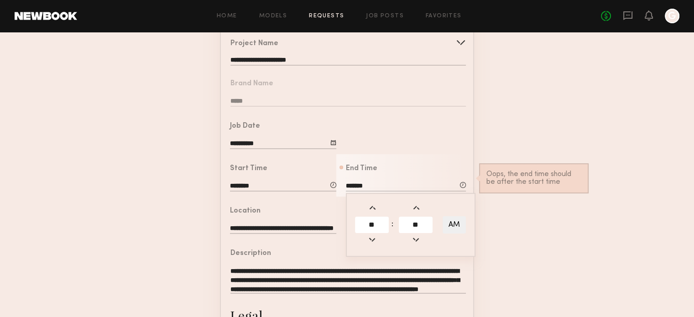
click at [464, 230] on button "AM" at bounding box center [454, 224] width 23 height 17
click at [455, 231] on button "PM" at bounding box center [454, 224] width 23 height 17
click at [466, 233] on td "AM" at bounding box center [454, 225] width 25 height 18
click at [455, 231] on button "AM" at bounding box center [454, 224] width 23 height 17
type input "*******"
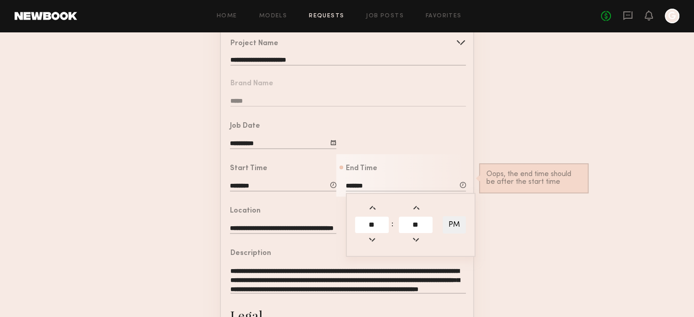
click at [509, 234] on form "**********" at bounding box center [347, 249] width 694 height 508
click at [277, 192] on input "********" at bounding box center [283, 187] width 106 height 10
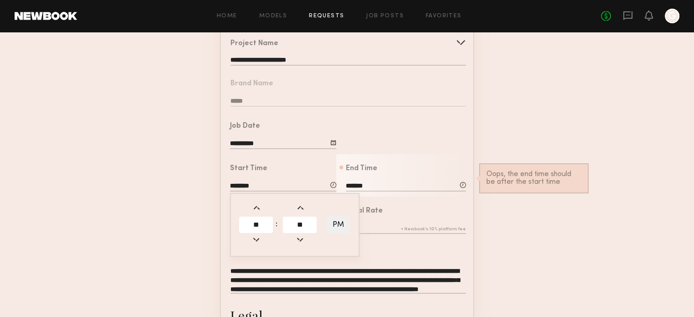
click at [335, 228] on button "PM" at bounding box center [338, 224] width 23 height 17
type input "********"
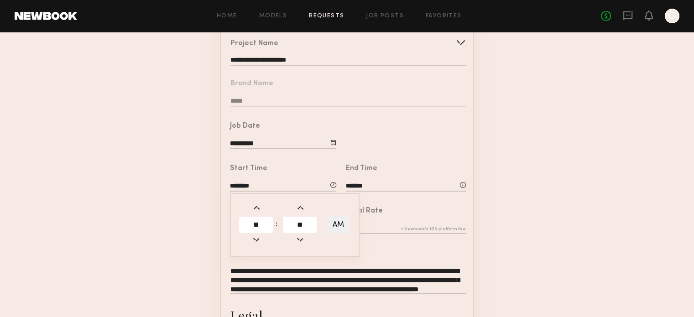
click at [542, 235] on form "**********" at bounding box center [347, 249] width 694 height 508
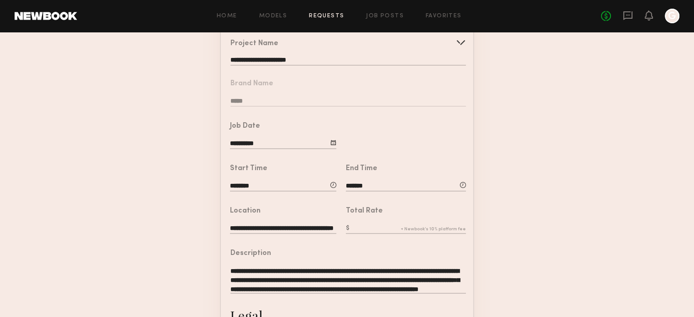
click at [363, 234] on input "text" at bounding box center [406, 229] width 120 height 10
type input "***"
drag, startPoint x: 521, startPoint y: 227, endPoint x: 518, endPoint y: 211, distance: 15.7
click at [522, 226] on form "**********" at bounding box center [347, 249] width 694 height 508
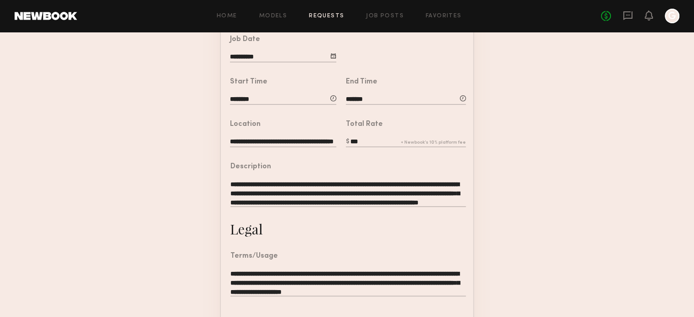
scroll to position [183, 0]
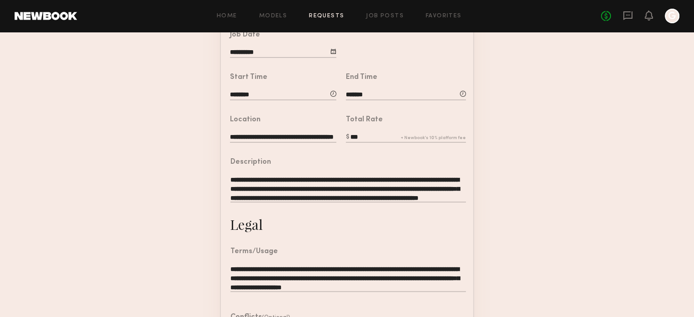
click at [374, 143] on input "***" at bounding box center [406, 138] width 120 height 10
drag, startPoint x: 361, startPoint y: 146, endPoint x: 351, endPoint y: 146, distance: 10.5
click at [351, 143] on input "***" at bounding box center [406, 138] width 120 height 10
click at [475, 132] on form "**********" at bounding box center [347, 158] width 694 height 508
drag, startPoint x: 369, startPoint y: 147, endPoint x: 345, endPoint y: 147, distance: 23.3
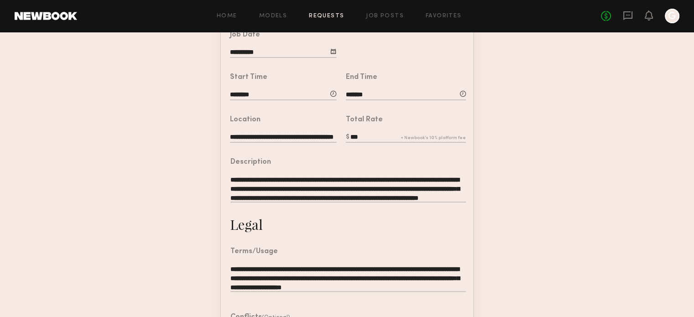
click at [346, 143] on label "***" at bounding box center [406, 138] width 120 height 10
click at [506, 144] on form "**********" at bounding box center [347, 158] width 694 height 508
click at [529, 144] on form "**********" at bounding box center [347, 158] width 694 height 508
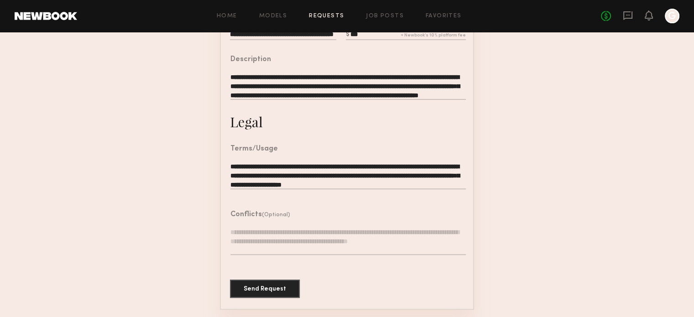
scroll to position [298, 0]
click at [268, 288] on button "Send Request" at bounding box center [265, 288] width 70 height 18
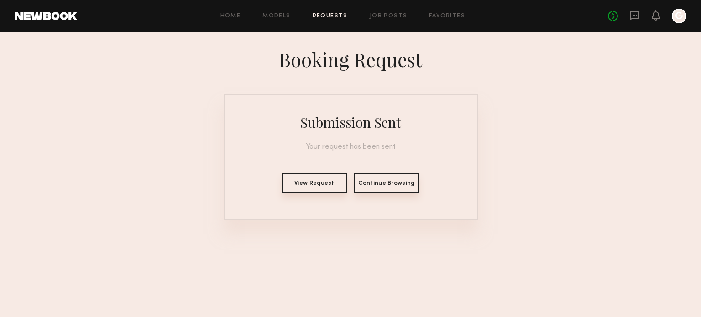
click at [332, 188] on button "View Request" at bounding box center [314, 183] width 65 height 20
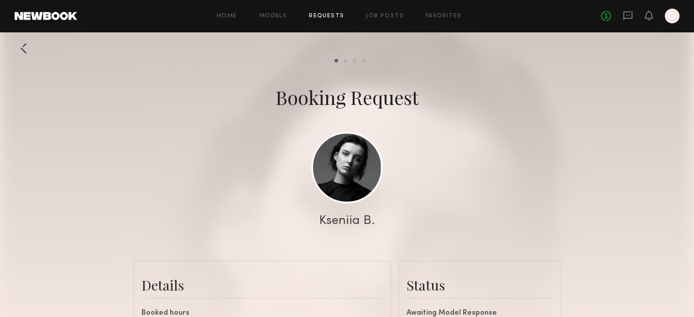
click at [354, 223] on div "Kseniia B." at bounding box center [347, 221] width 56 height 13
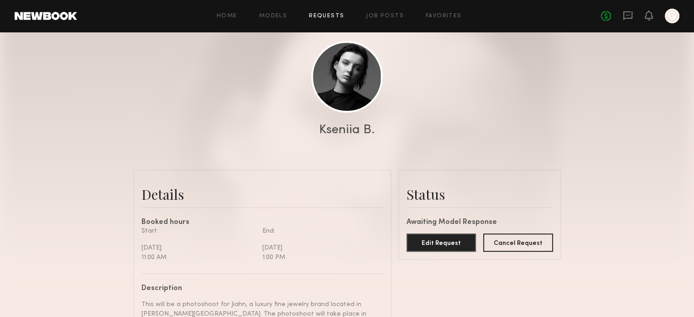
scroll to position [89, 0]
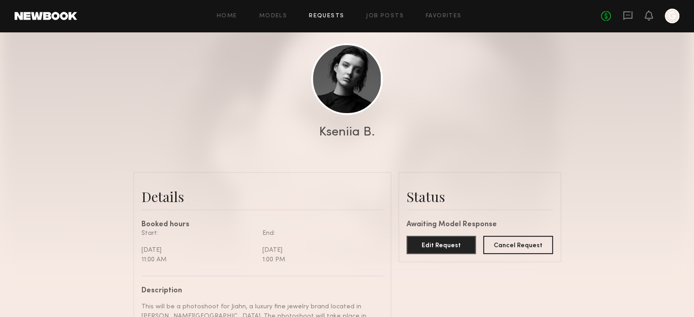
click at [333, 135] on div "Kseniia B." at bounding box center [347, 132] width 56 height 13
click at [665, 10] on icon "G" at bounding box center [672, 16] width 15 height 15
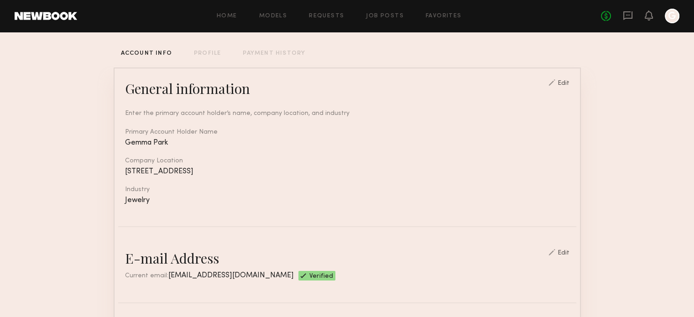
scroll to position [46, 0]
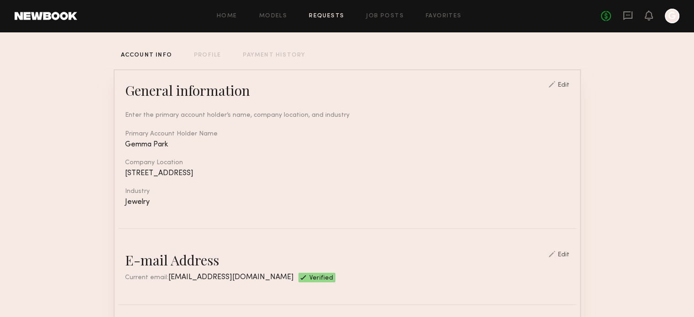
click at [334, 15] on link "Requests" at bounding box center [326, 16] width 35 height 6
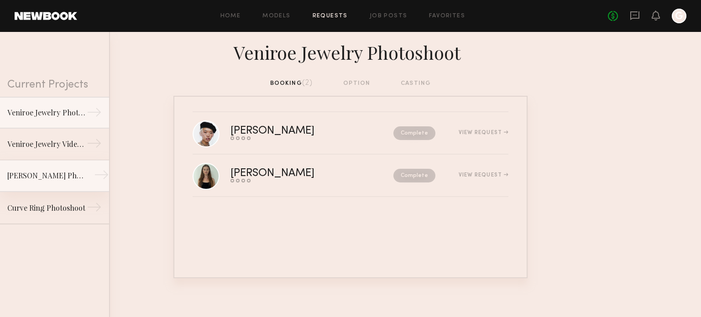
click at [66, 184] on link "Jiahn Jewelry Photoshoot →" at bounding box center [54, 176] width 109 height 32
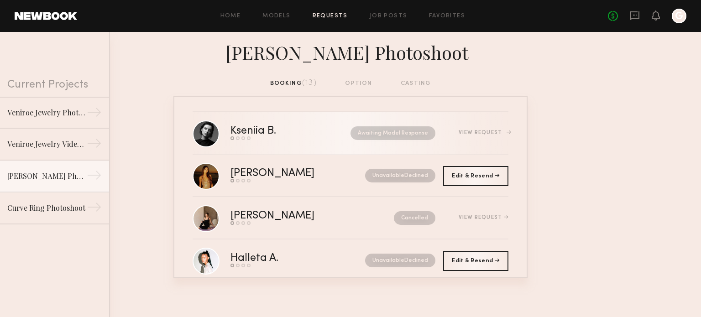
click at [256, 131] on div "Kseniia B." at bounding box center [271, 131] width 83 height 10
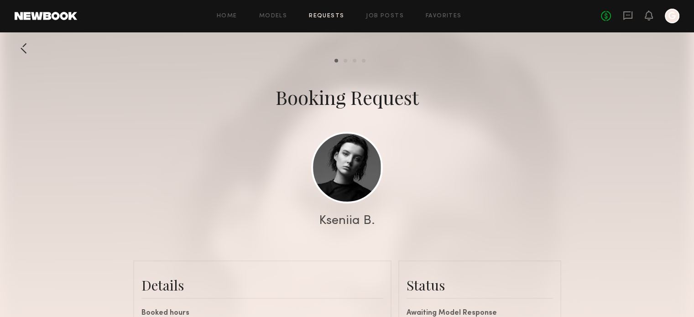
click at [360, 220] on div "Kseniia B." at bounding box center [347, 221] width 56 height 13
click at [353, 173] on link at bounding box center [347, 167] width 72 height 72
click at [22, 52] on div at bounding box center [24, 48] width 18 height 18
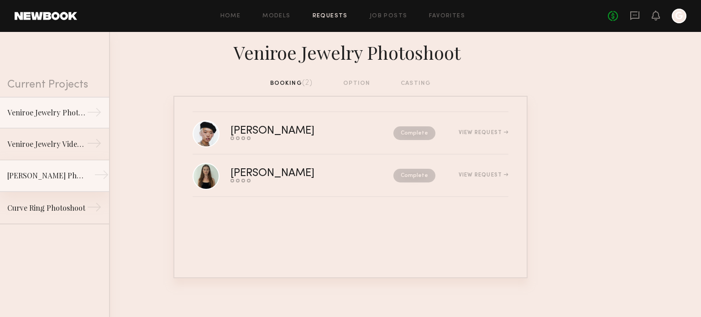
click at [59, 168] on link "Jiahn Jewelry Photoshoot →" at bounding box center [54, 176] width 109 height 32
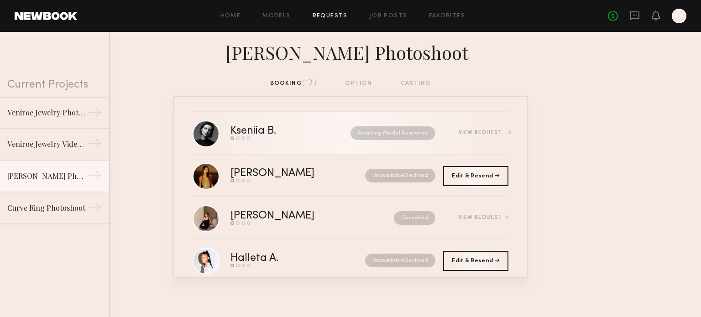
click at [476, 133] on div "View Request" at bounding box center [484, 132] width 50 height 5
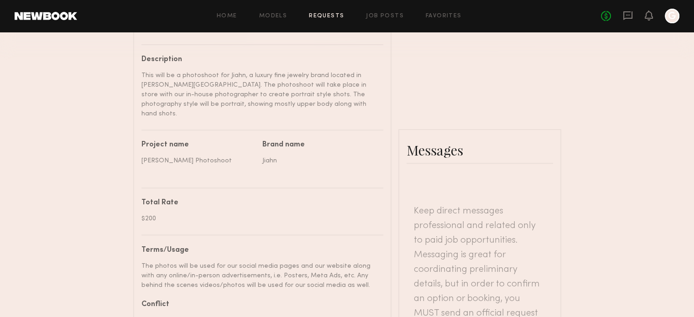
scroll to position [319, 0]
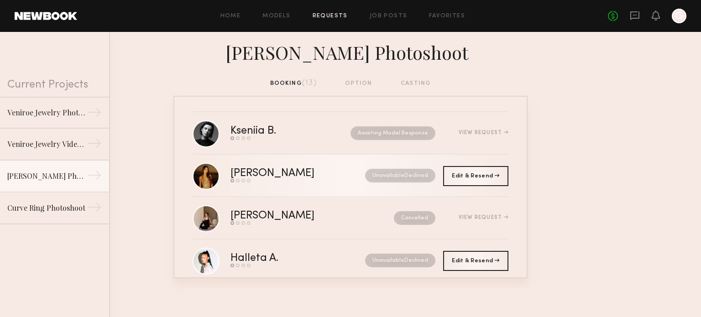
click at [288, 182] on div "Send request Model response Review hours worked Pay model" at bounding box center [285, 181] width 110 height 4
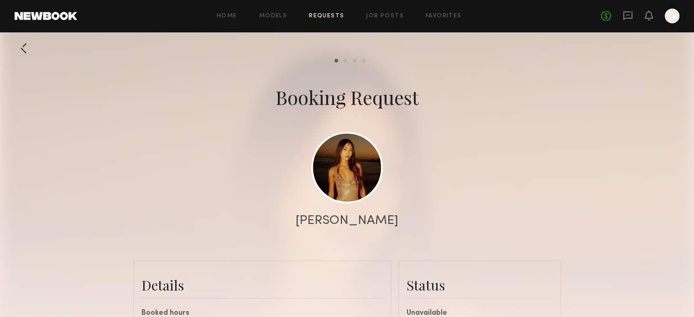
click at [36, 45] on div at bounding box center [347, 182] width 694 height 365
click at [32, 50] on div at bounding box center [24, 48] width 18 height 18
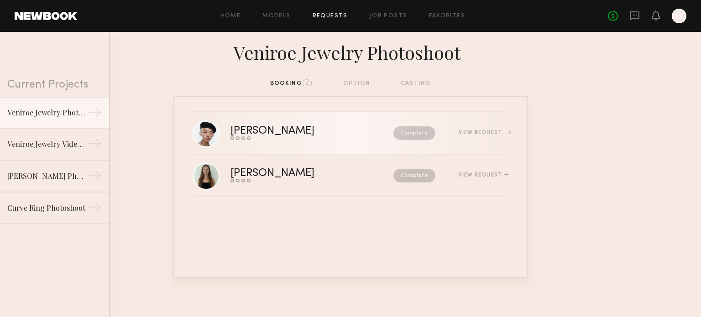
click at [283, 132] on div "Angel L." at bounding box center [292, 131] width 124 height 10
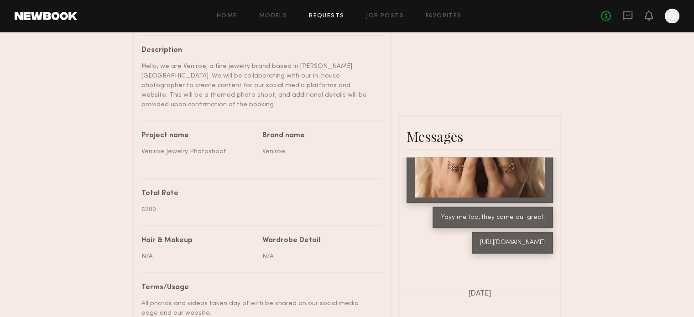
scroll to position [411, 0]
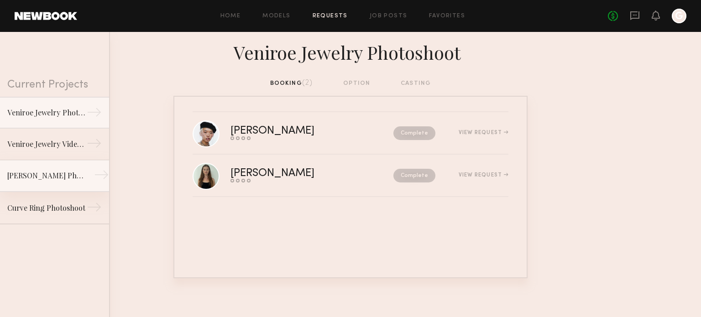
click at [82, 171] on link "Jiahn Jewelry Photoshoot →" at bounding box center [54, 176] width 109 height 32
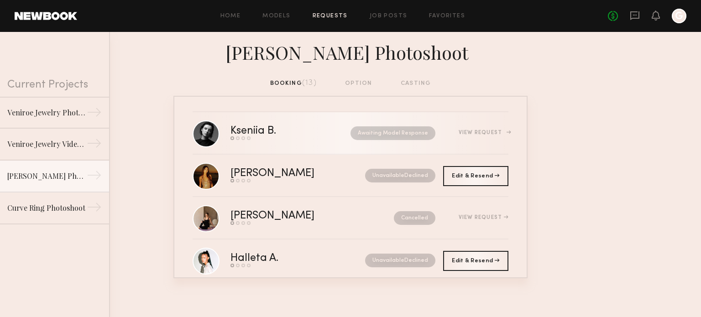
click at [277, 131] on div "Kseniia B." at bounding box center [271, 131] width 83 height 10
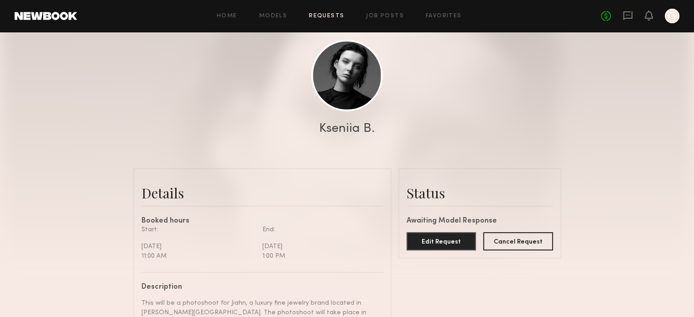
scroll to position [89, 0]
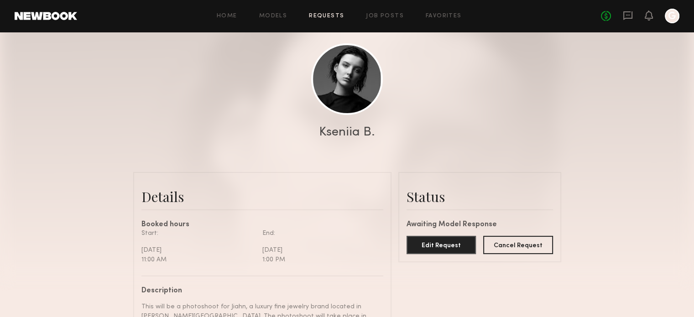
click at [318, 18] on link "Requests" at bounding box center [326, 16] width 35 height 6
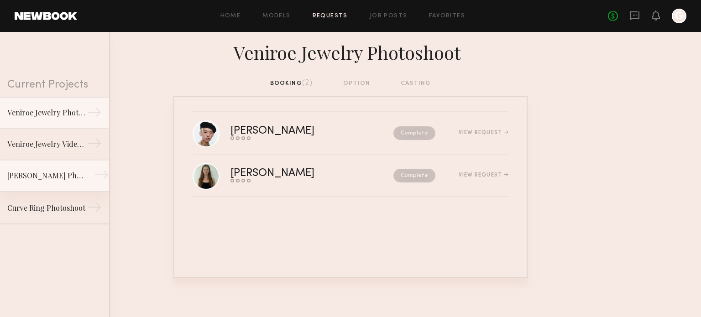
click at [73, 162] on link "Jiahn Jewelry Photoshoot →" at bounding box center [54, 176] width 109 height 32
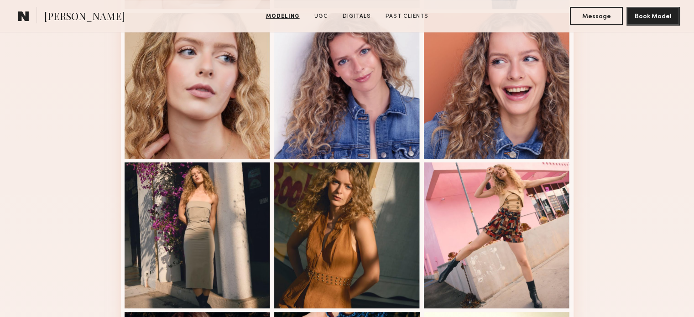
scroll to position [414, 0]
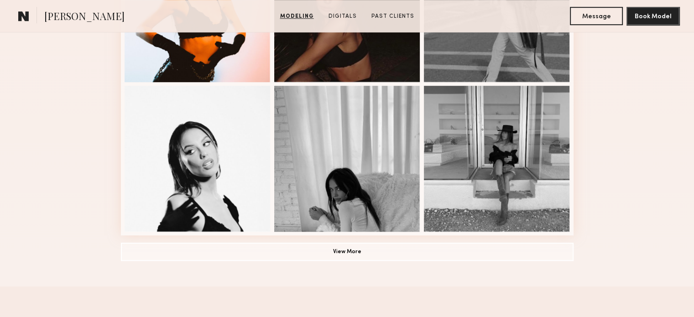
scroll to position [633, 0]
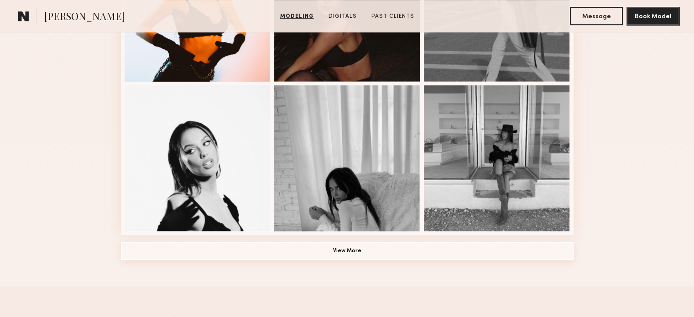
click at [226, 252] on button "View More" at bounding box center [347, 251] width 453 height 18
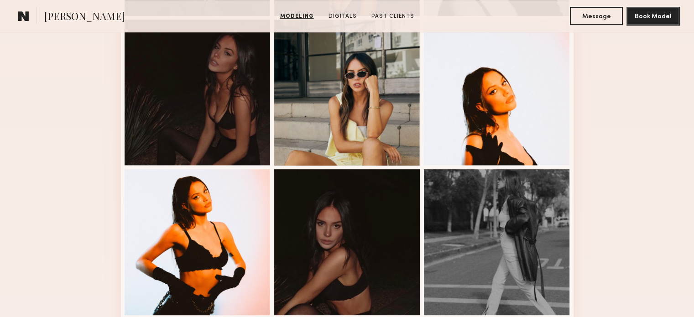
scroll to position [401, 0]
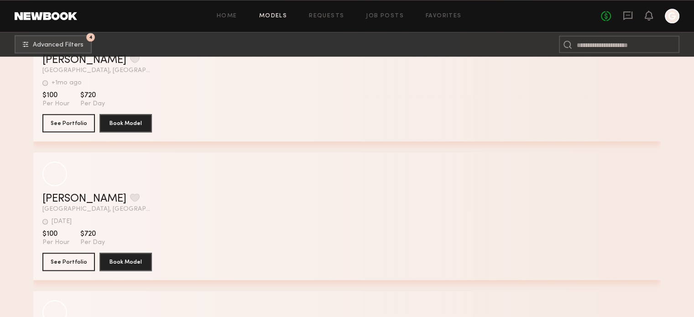
scroll to position [59724, 0]
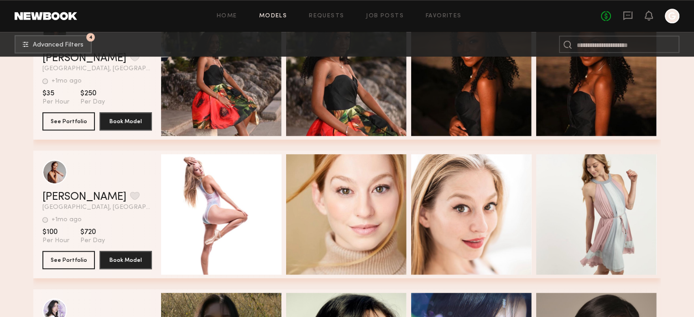
click at [441, 20] on div "Home Models Requests Job Posts Favorites Sign Out No fees up to $5,000 G" at bounding box center [378, 16] width 602 height 15
click at [440, 16] on link "Favorites" at bounding box center [444, 16] width 36 height 6
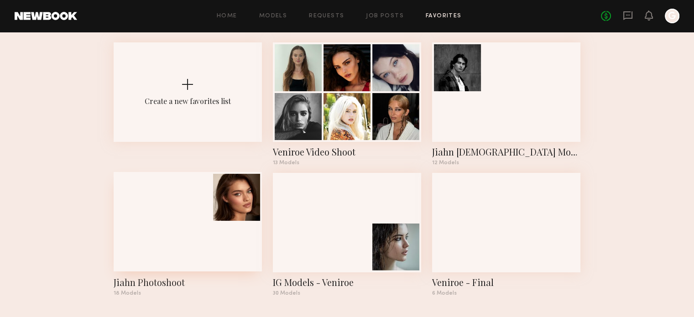
scroll to position [44, 0]
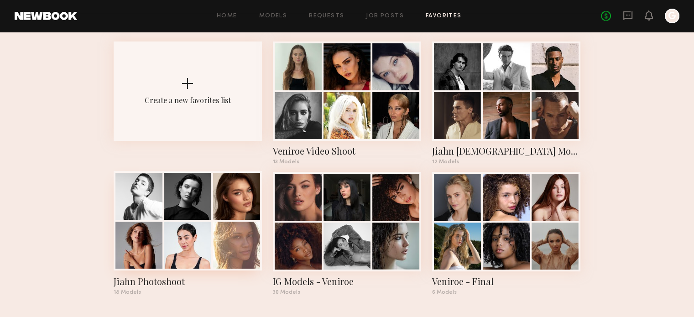
click at [215, 201] on div at bounding box center [236, 196] width 47 height 47
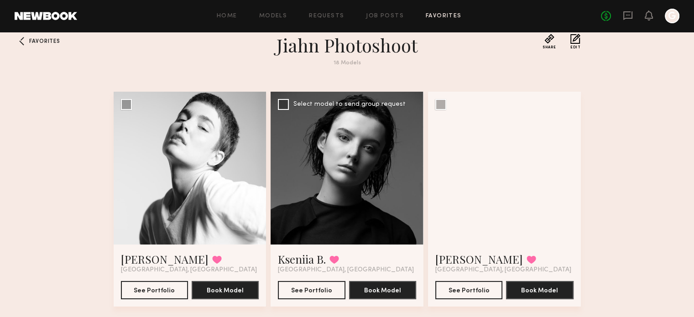
scroll to position [5, 0]
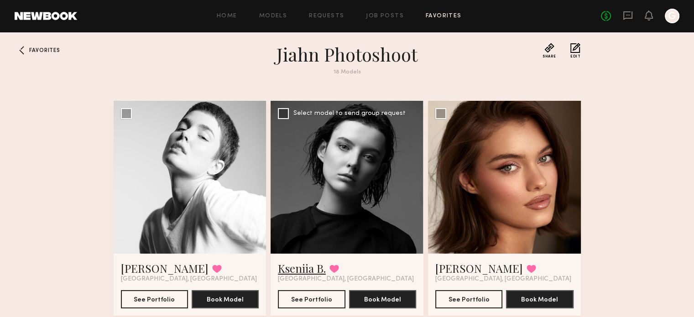
click at [300, 272] on link "Kseniia B." at bounding box center [302, 268] width 48 height 15
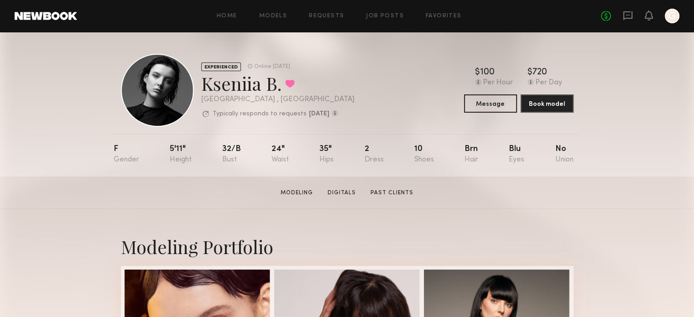
click at [389, 69] on div "EXPERIENCED Online [DATE] Kseniia B. Favorited [GEOGRAPHIC_DATA] , [GEOGRAPHIC_…" at bounding box center [347, 90] width 453 height 73
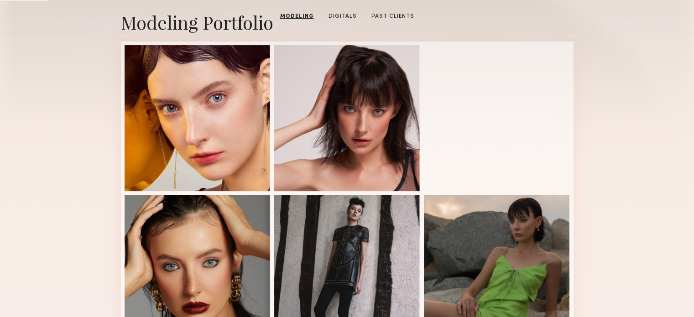
scroll to position [228, 0]
